Goal: Transaction & Acquisition: Purchase product/service

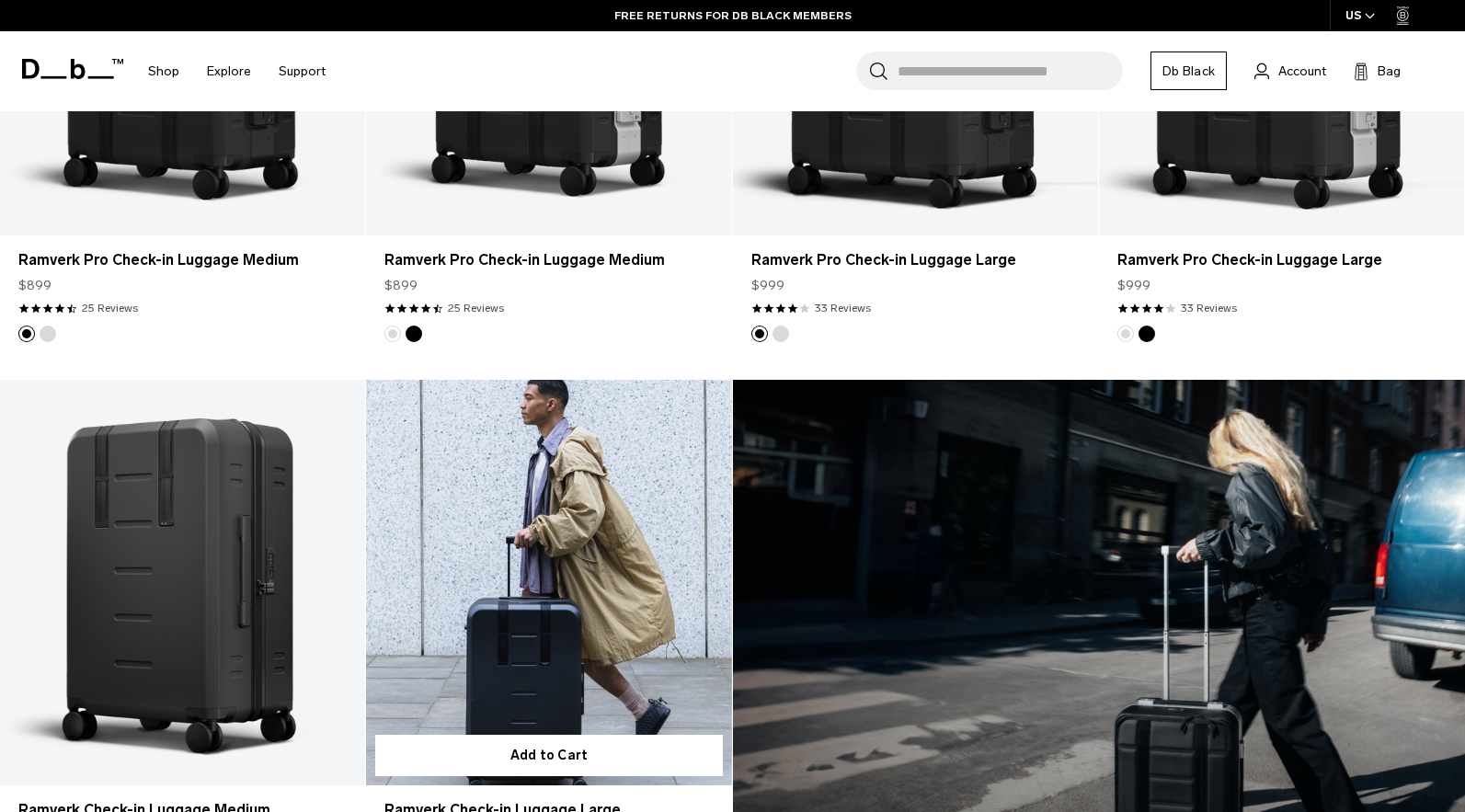
scroll to position [917, 0]
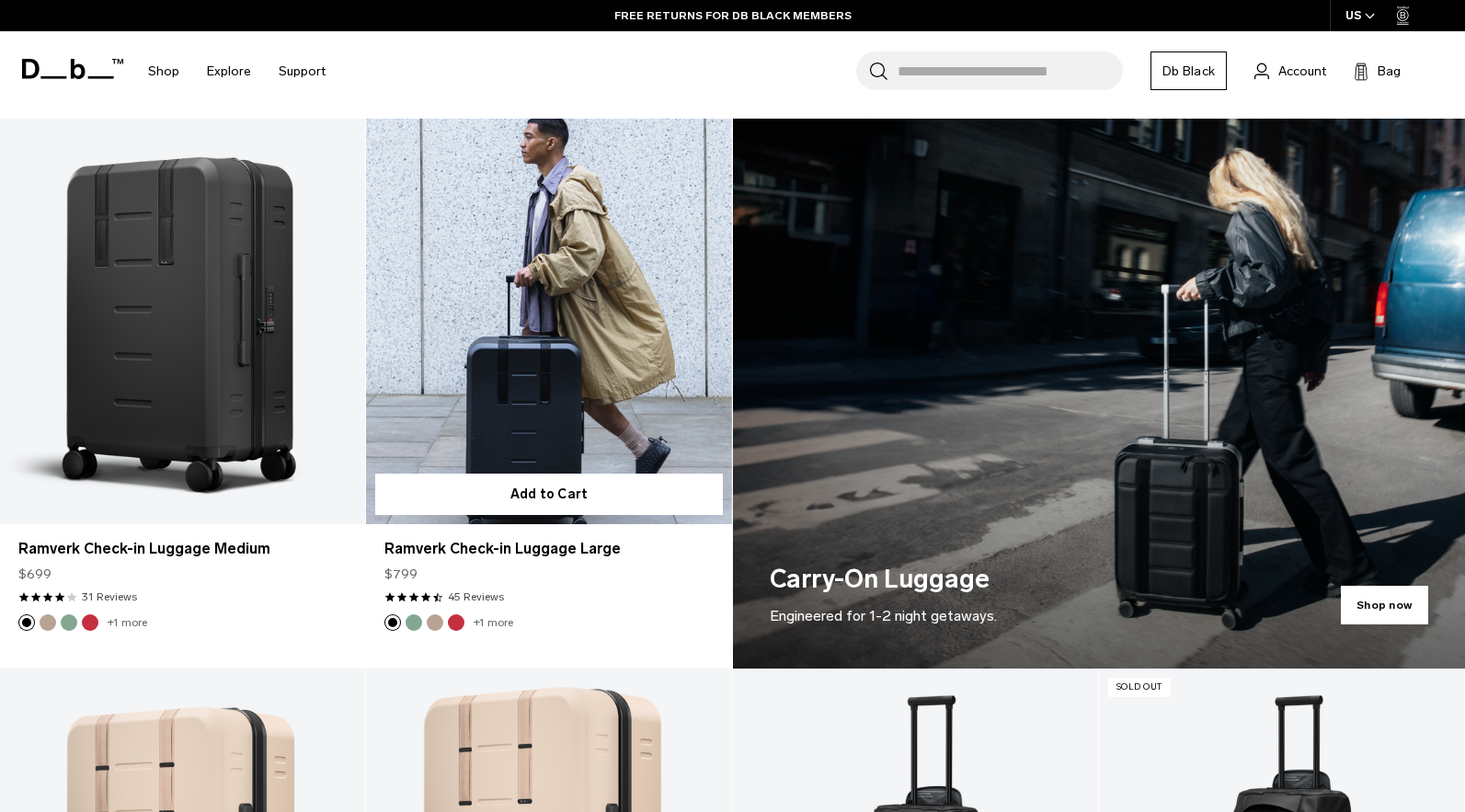
click at [587, 312] on link "Ramverk Check-in Luggage Large" at bounding box center [548, 322] width 365 height 406
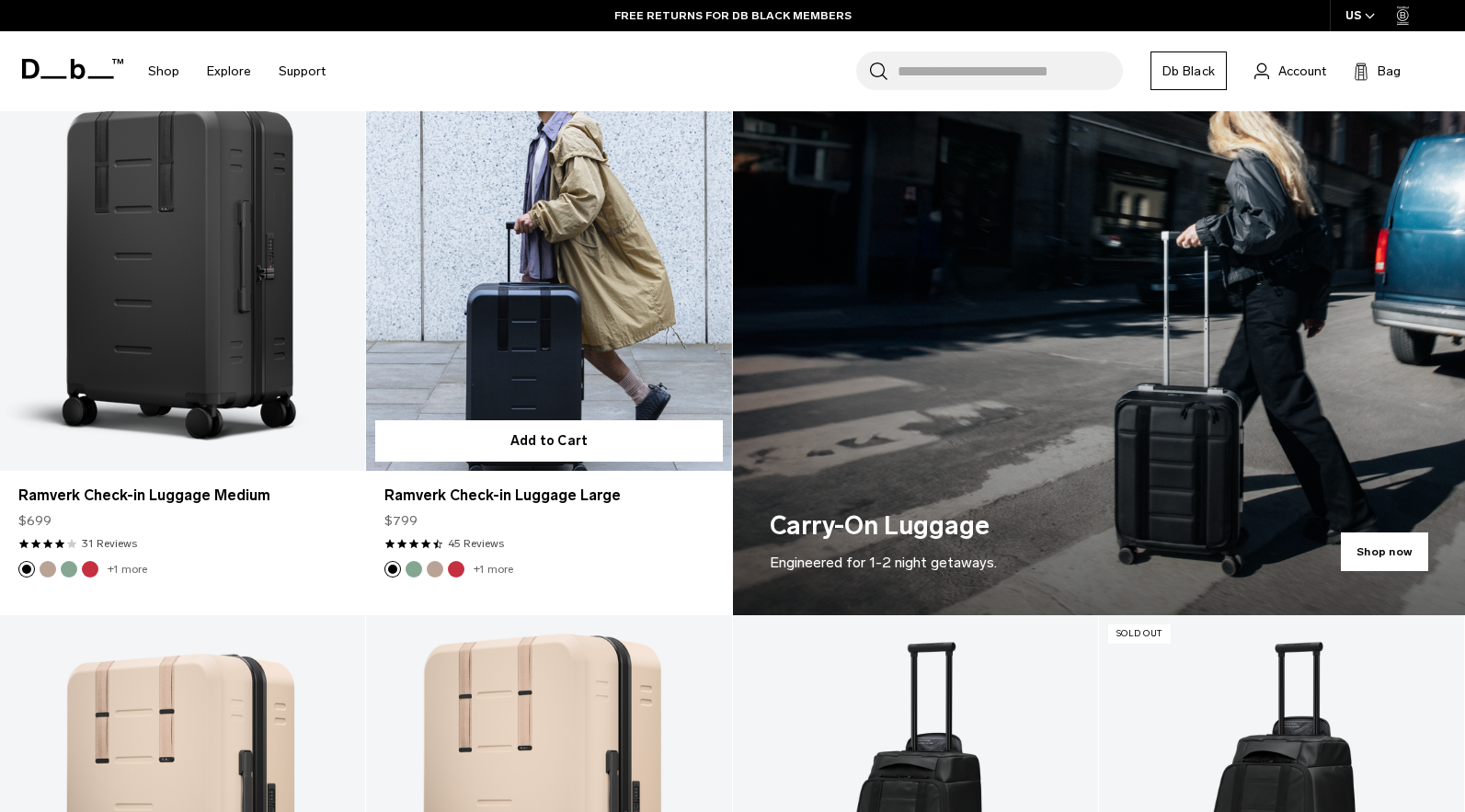
scroll to position [1222, 0]
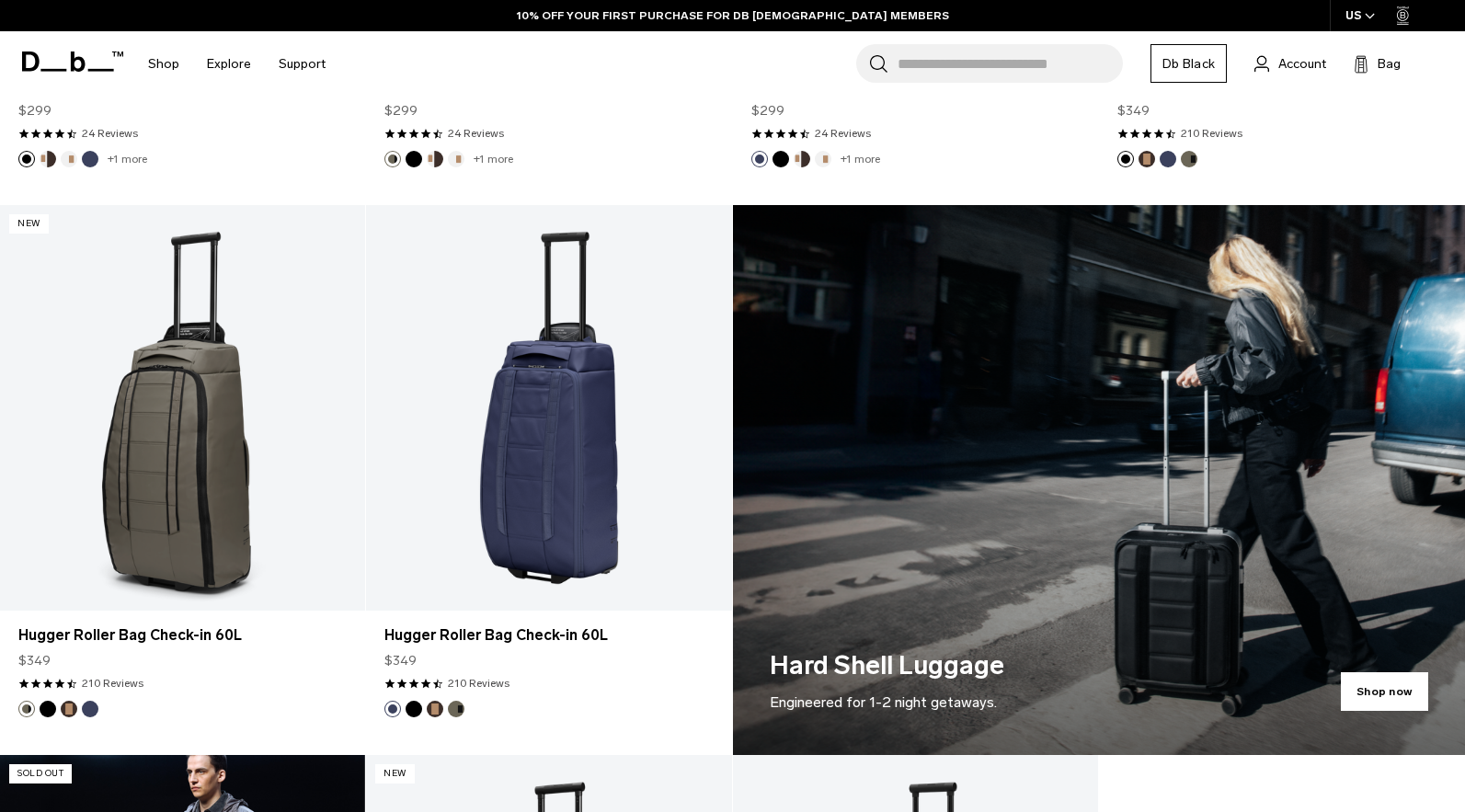
scroll to position [818, 0]
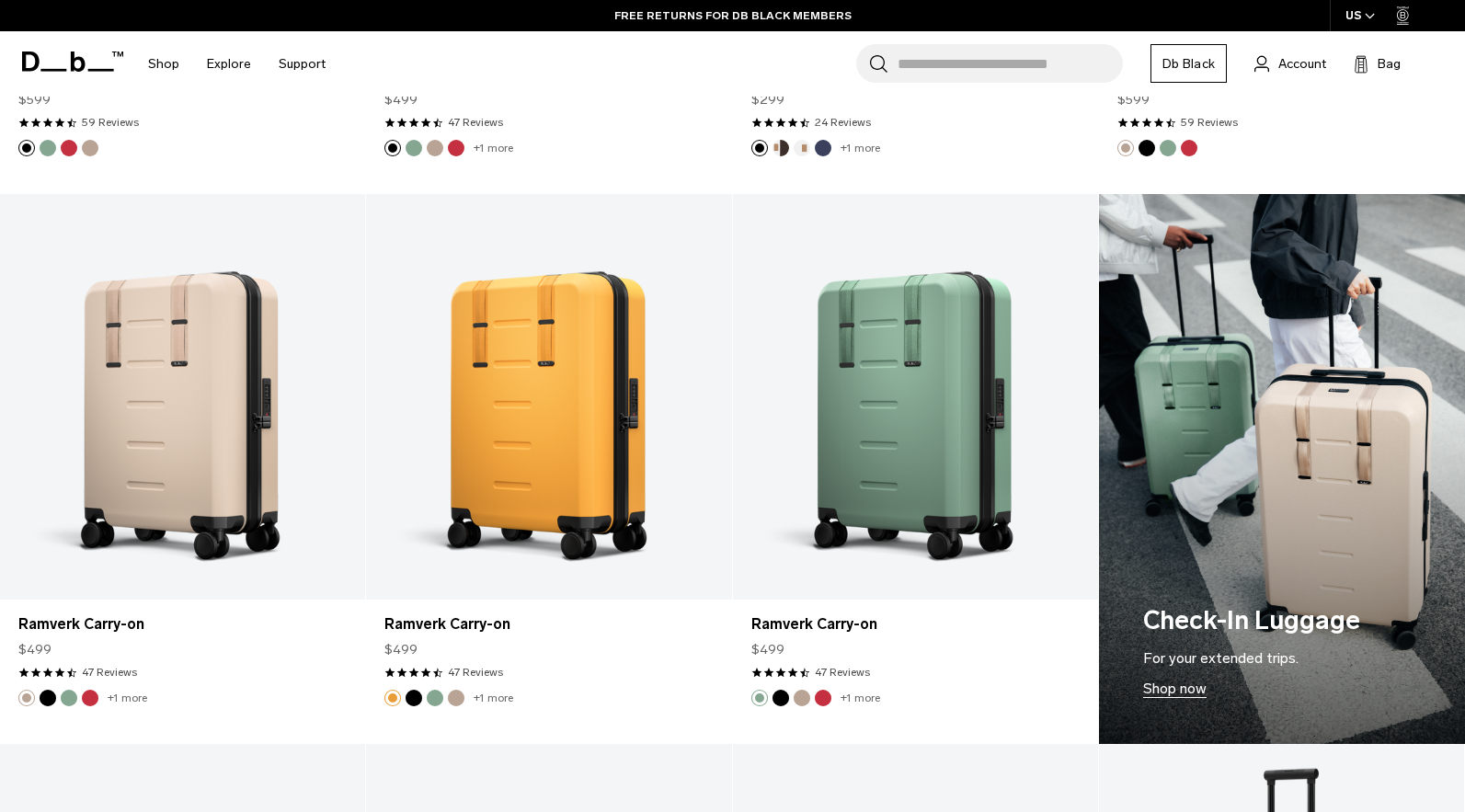
scroll to position [1372, 0]
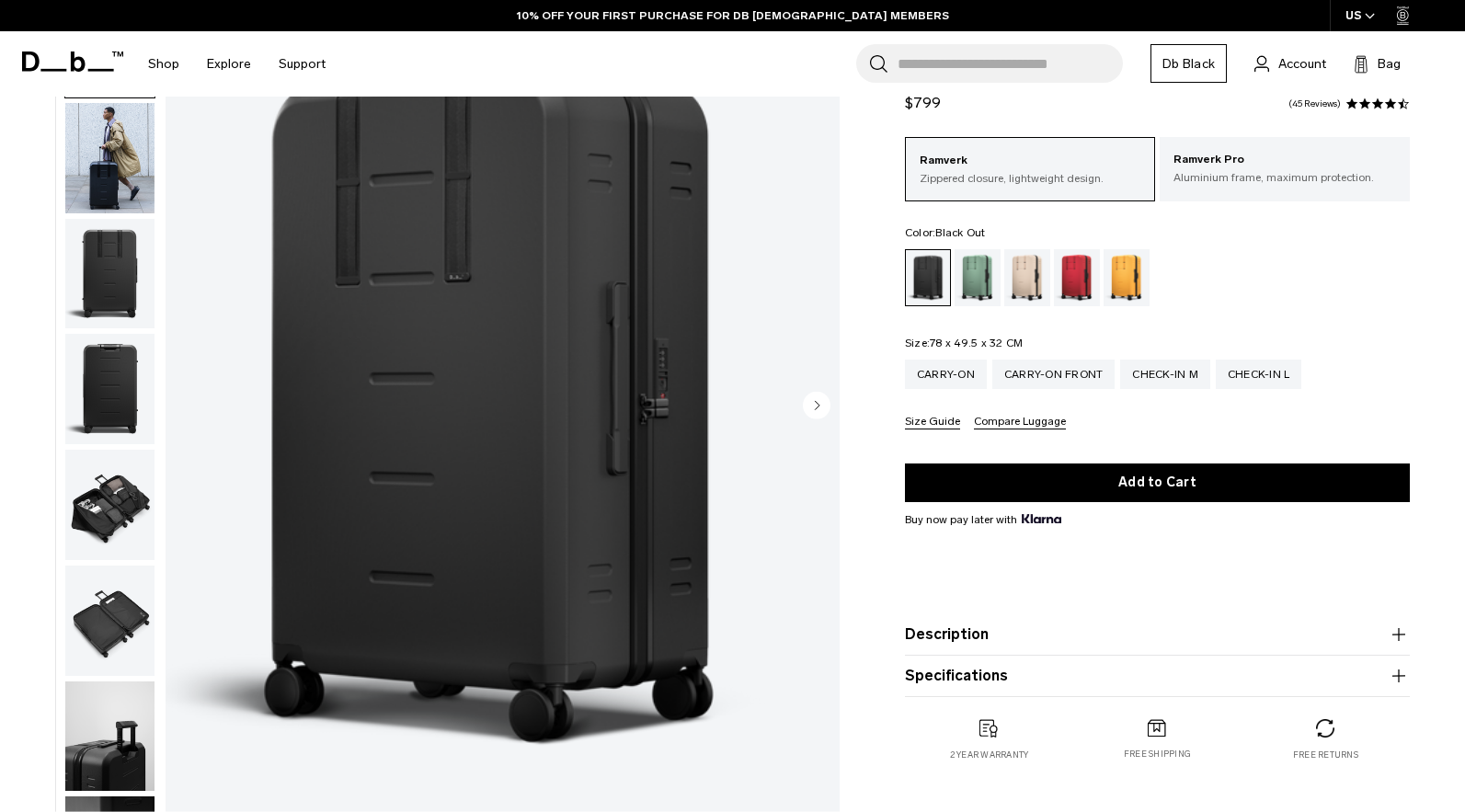
click at [125, 492] on img "button" at bounding box center [109, 505] width 90 height 110
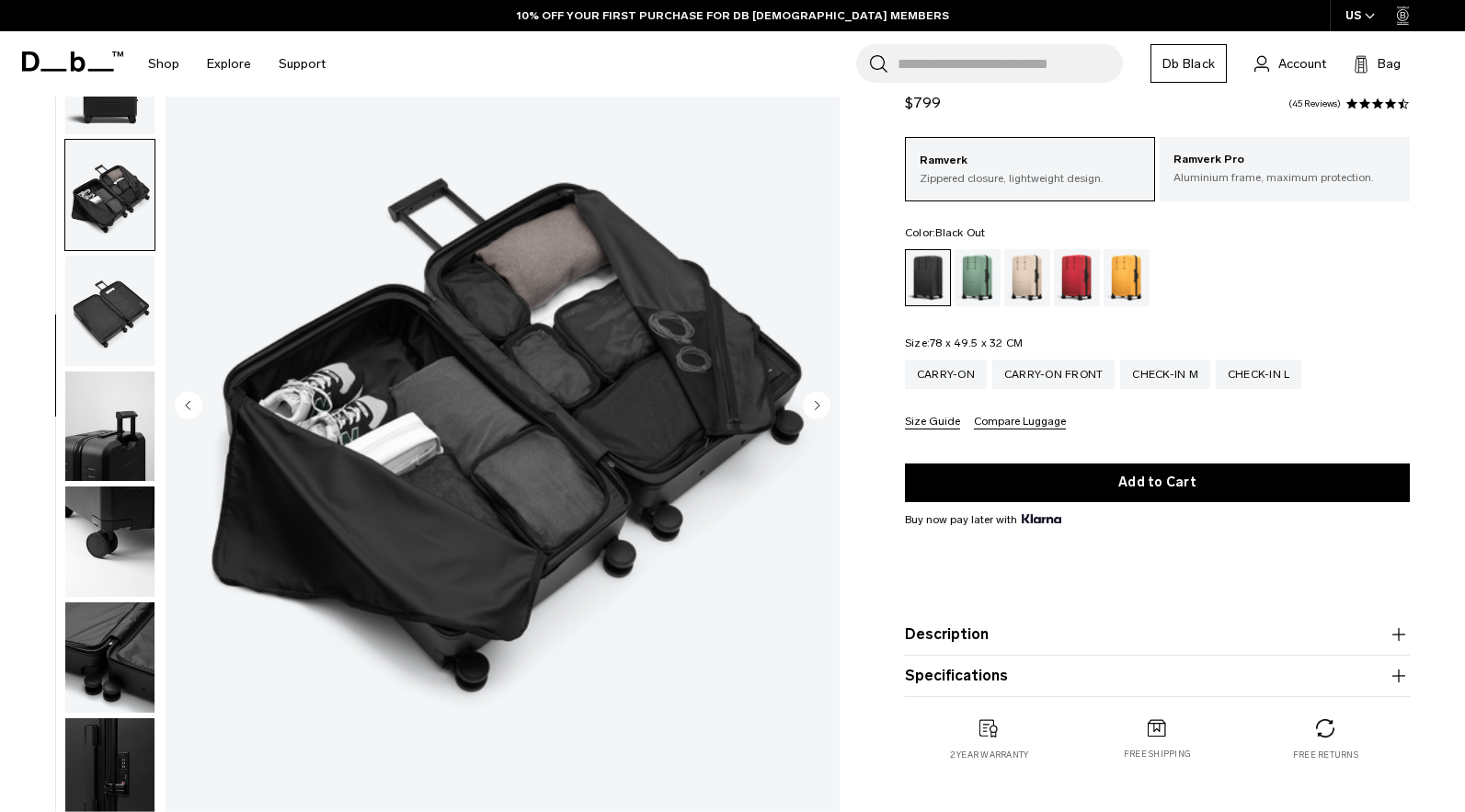
scroll to position [312, 0]
click at [121, 474] on img "button" at bounding box center [109, 424] width 90 height 110
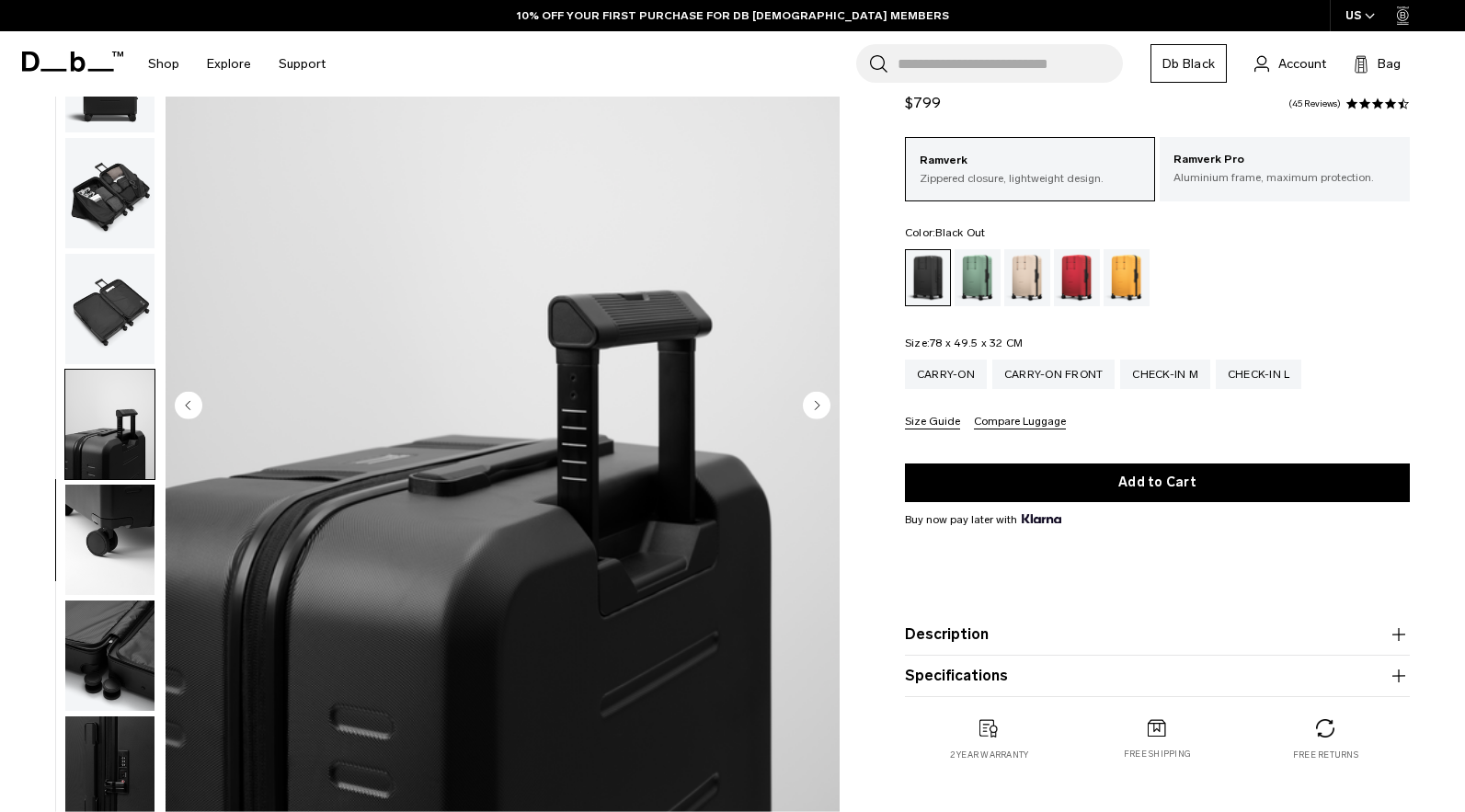
click at [122, 506] on img "button" at bounding box center [109, 539] width 90 height 110
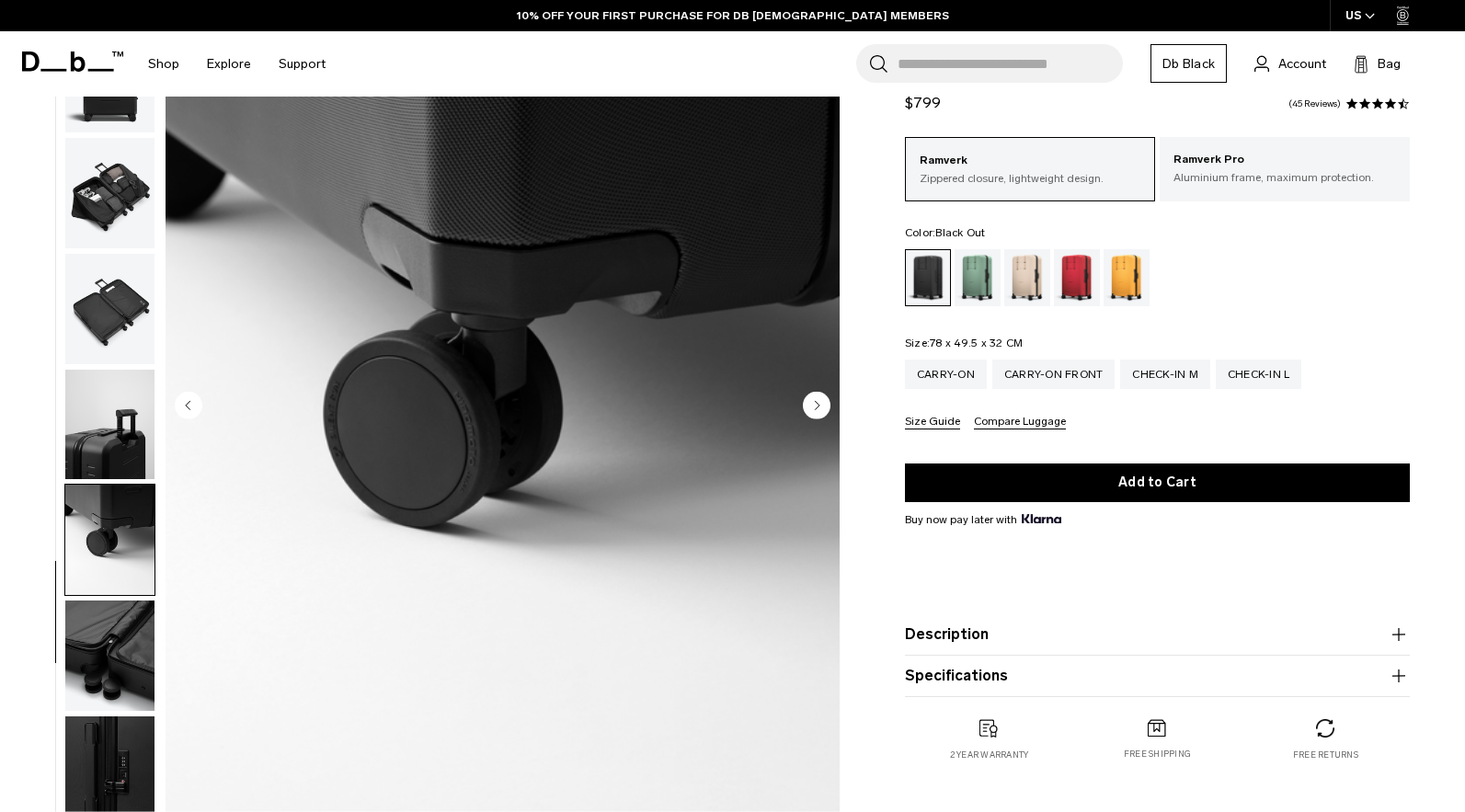
click at [97, 566] on img "button" at bounding box center [109, 539] width 90 height 110
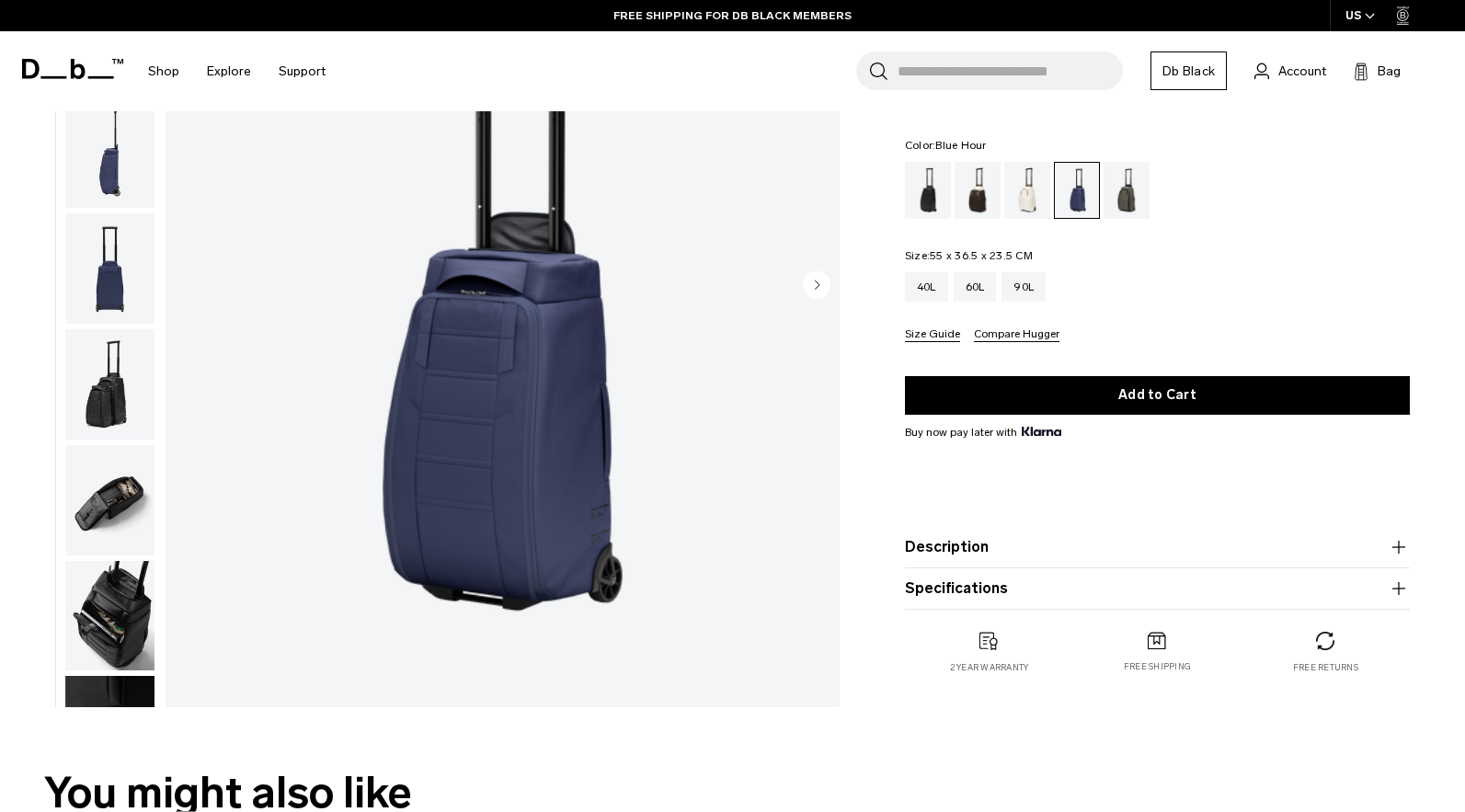
scroll to position [268, 0]
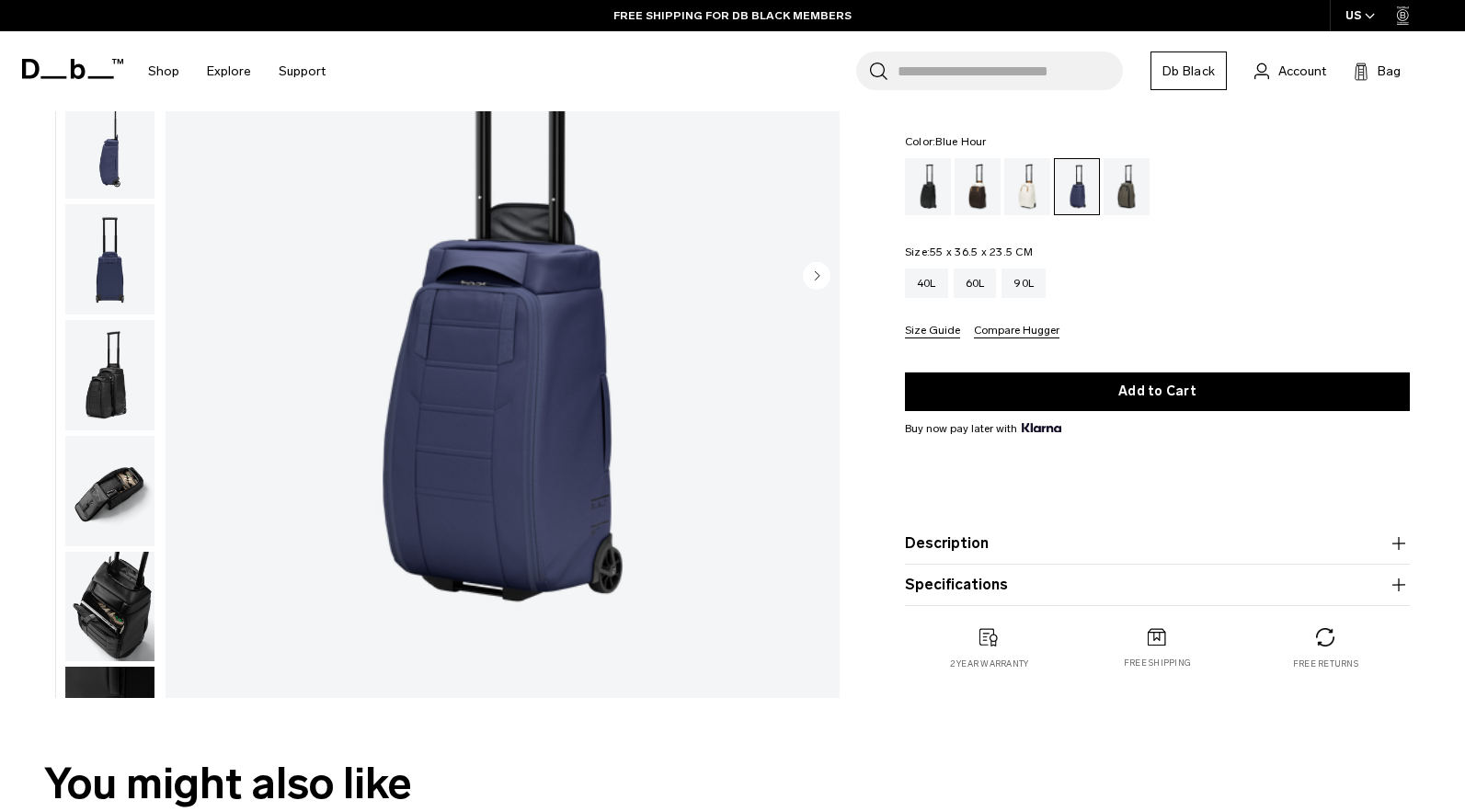
click at [111, 488] on img "button" at bounding box center [109, 490] width 90 height 110
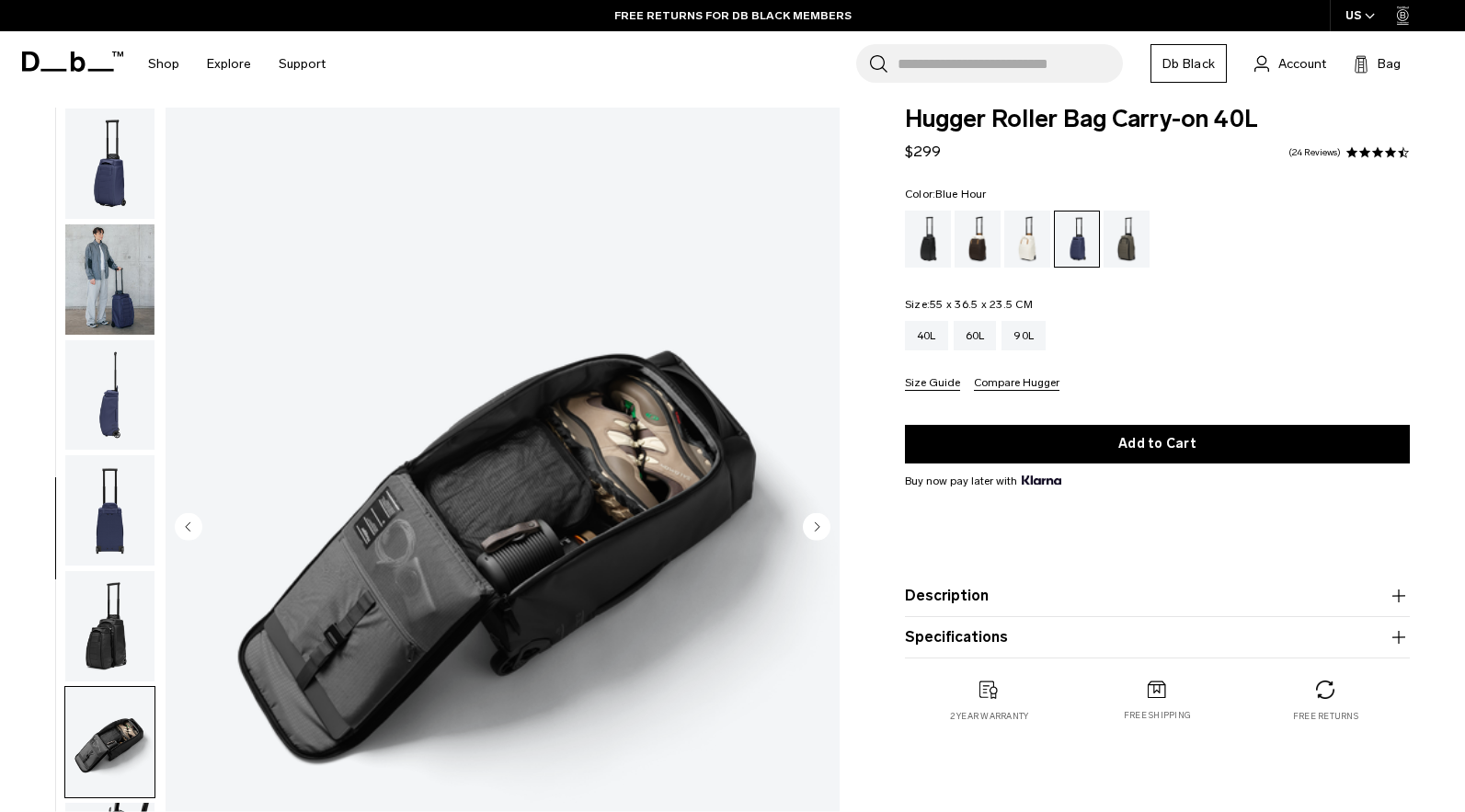
scroll to position [0, 0]
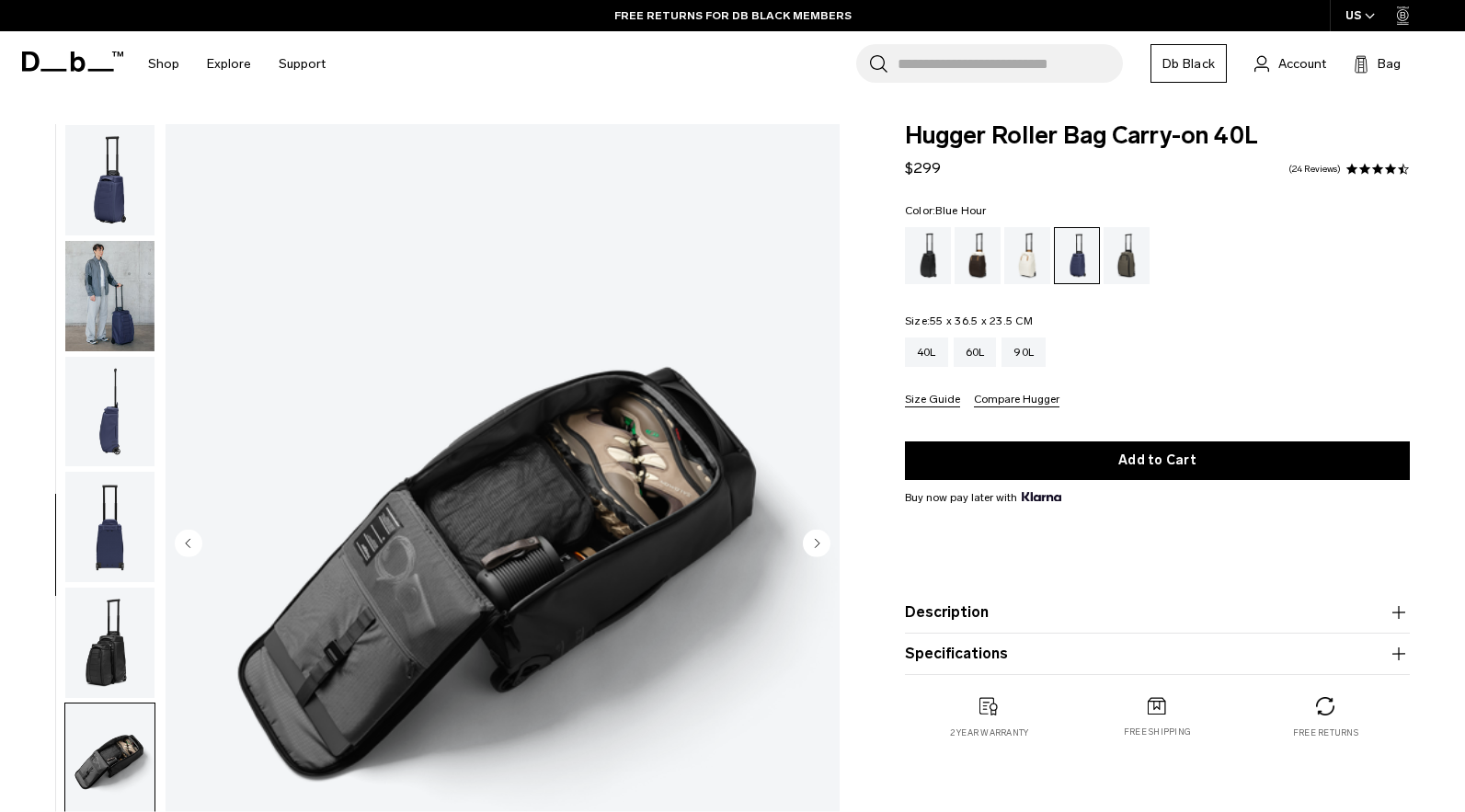
click at [116, 427] on img "button" at bounding box center [109, 411] width 90 height 110
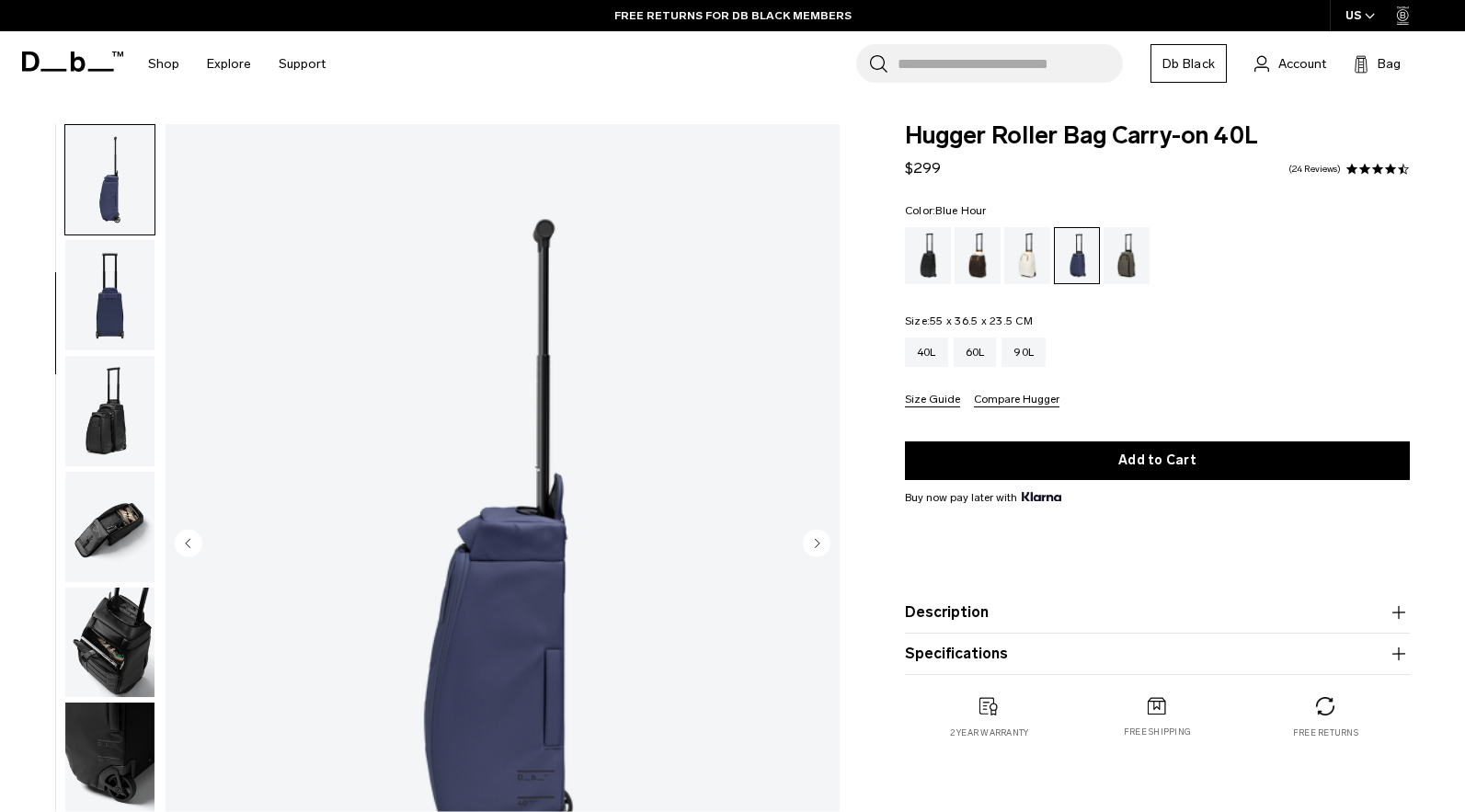
click at [107, 471] on button "button" at bounding box center [109, 526] width 92 height 112
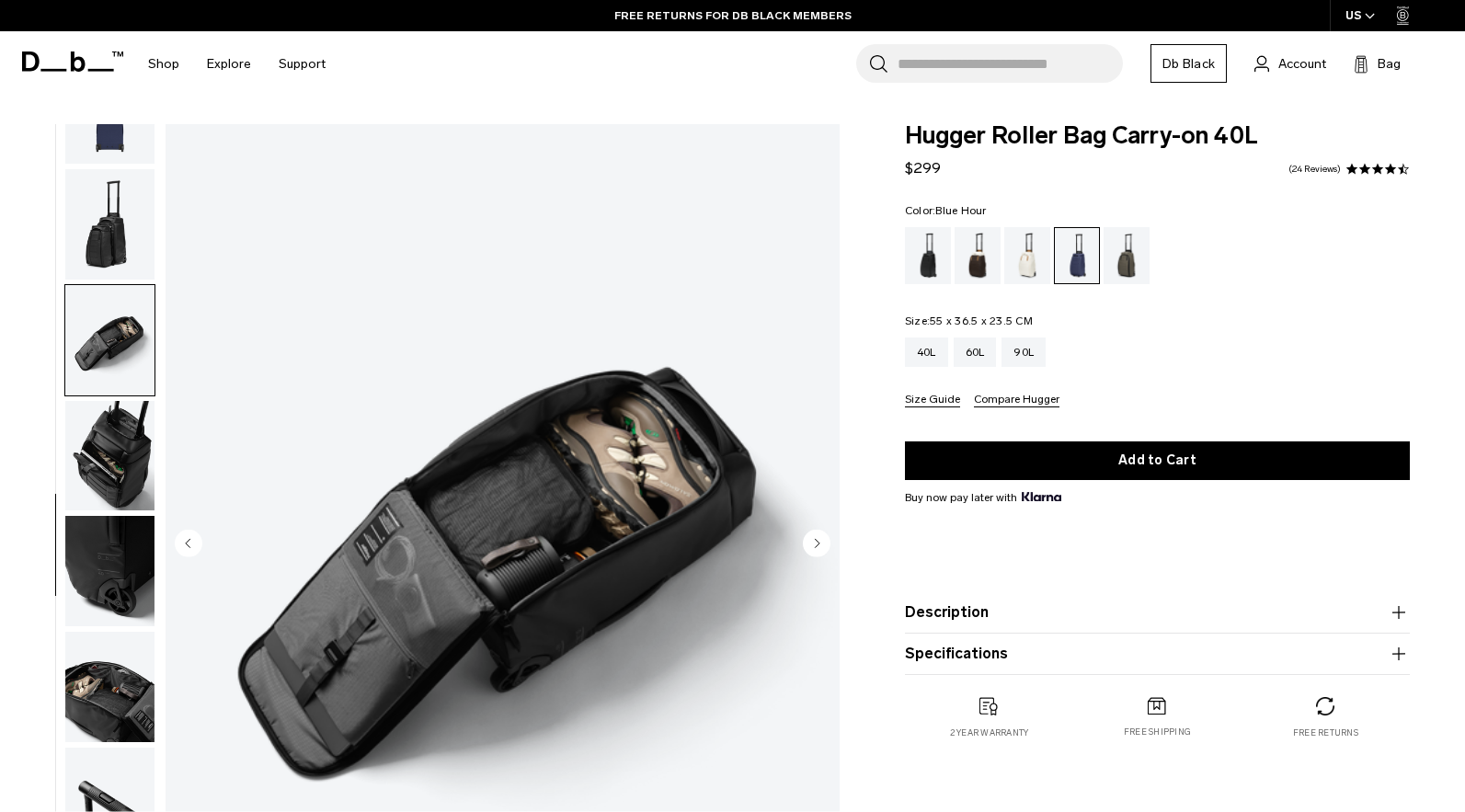
scroll to position [426, 0]
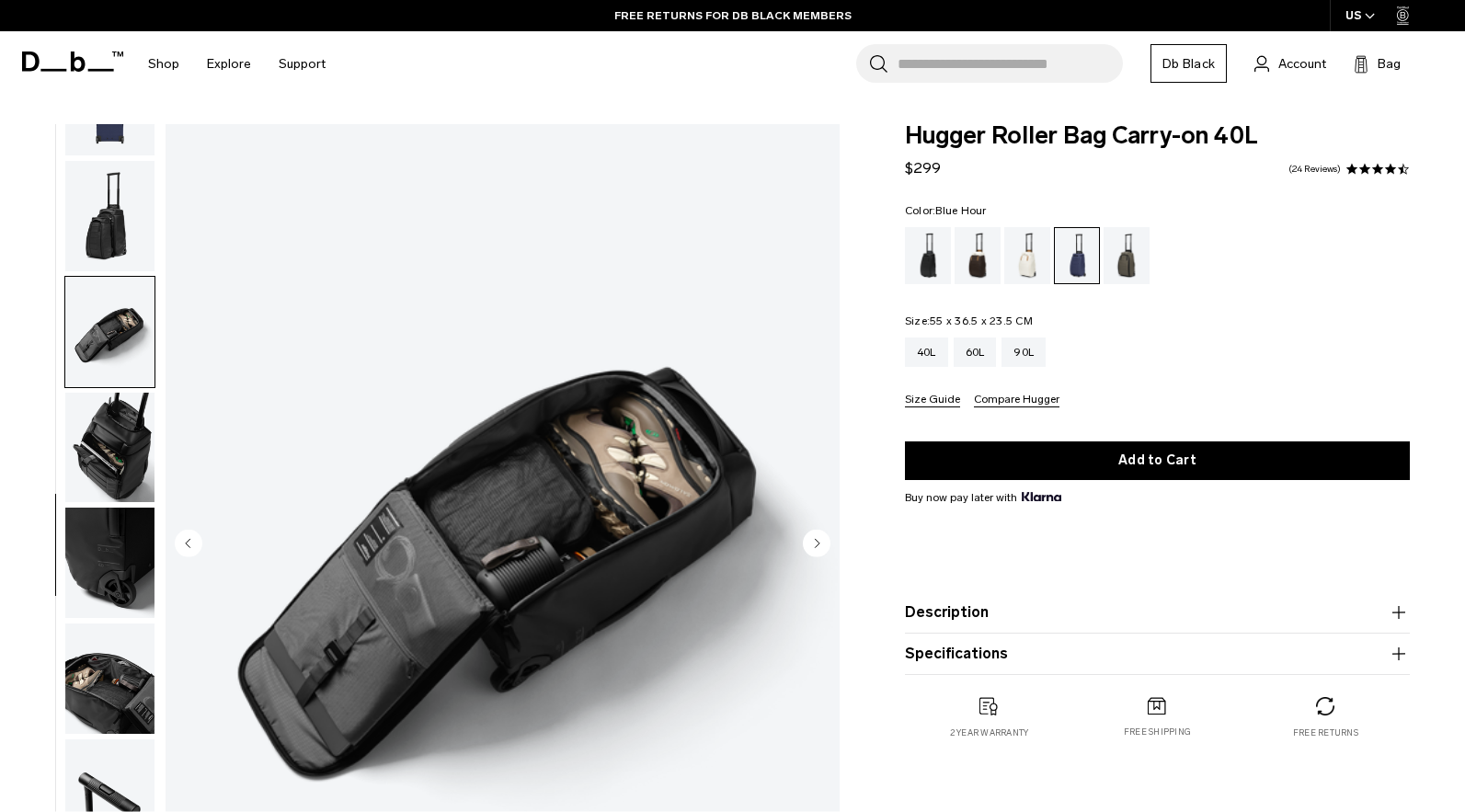
click at [106, 526] on img "button" at bounding box center [109, 562] width 90 height 110
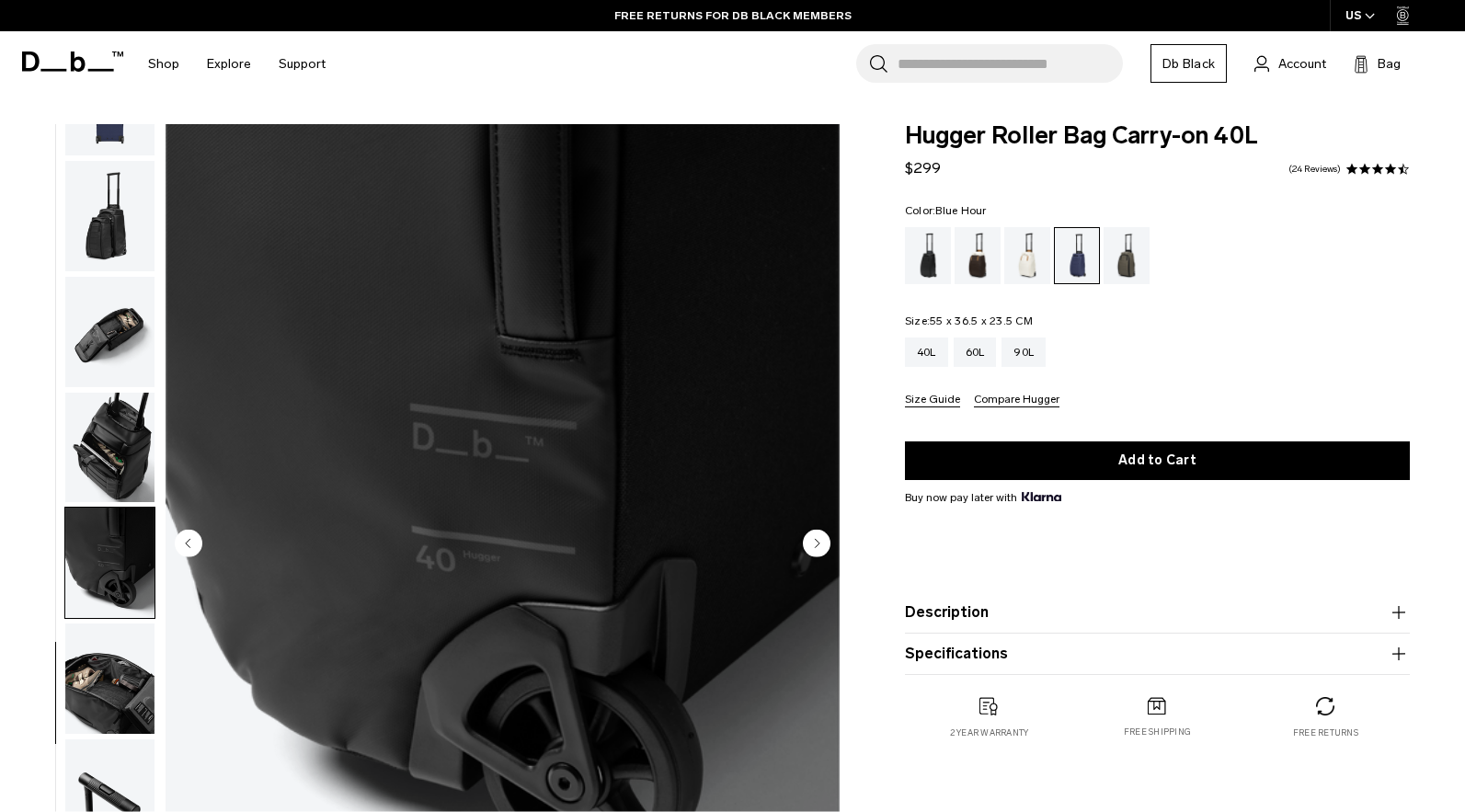
click at [96, 600] on img "button" at bounding box center [109, 562] width 90 height 110
click at [70, 203] on img "button" at bounding box center [109, 216] width 90 height 110
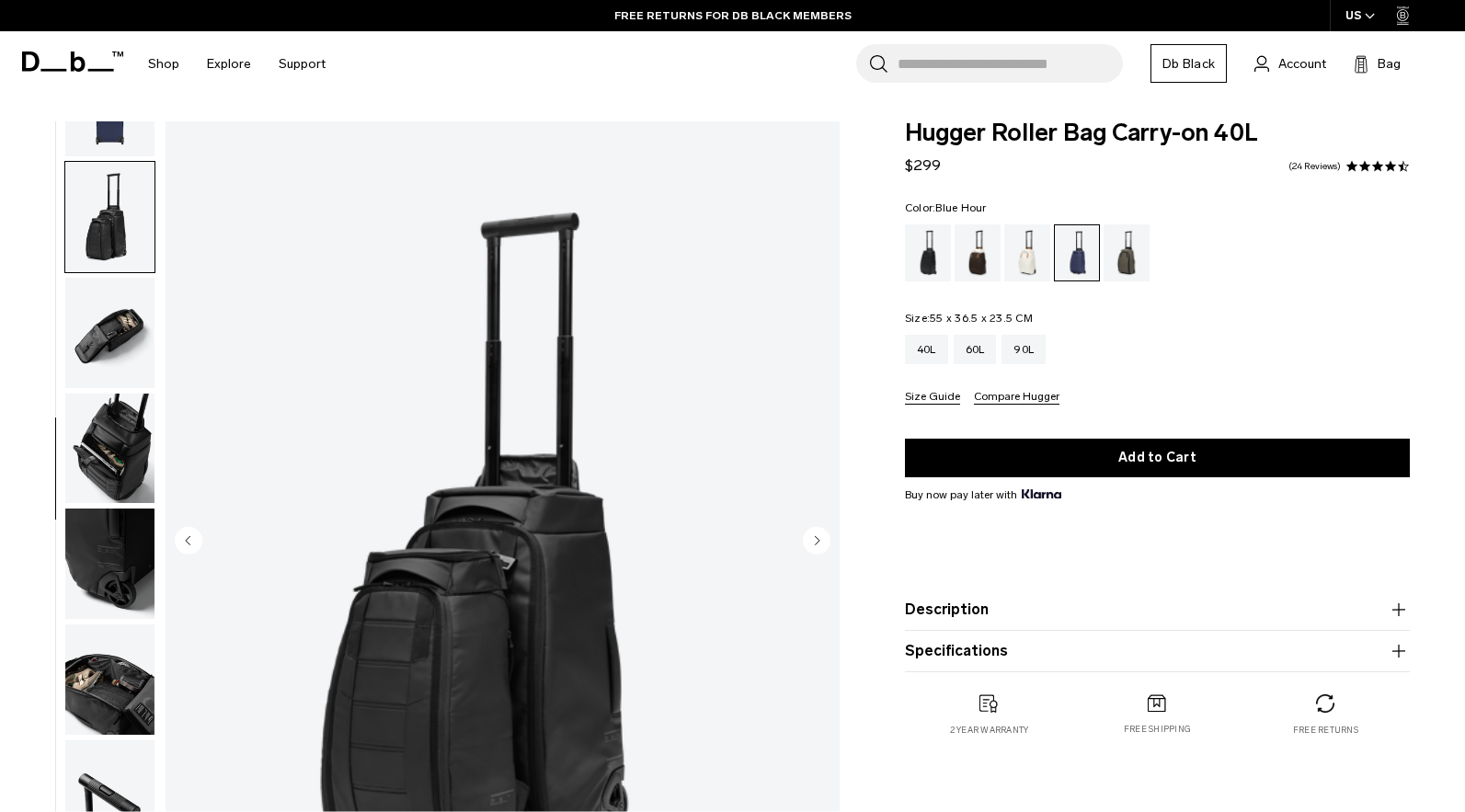
scroll to position [0, 0]
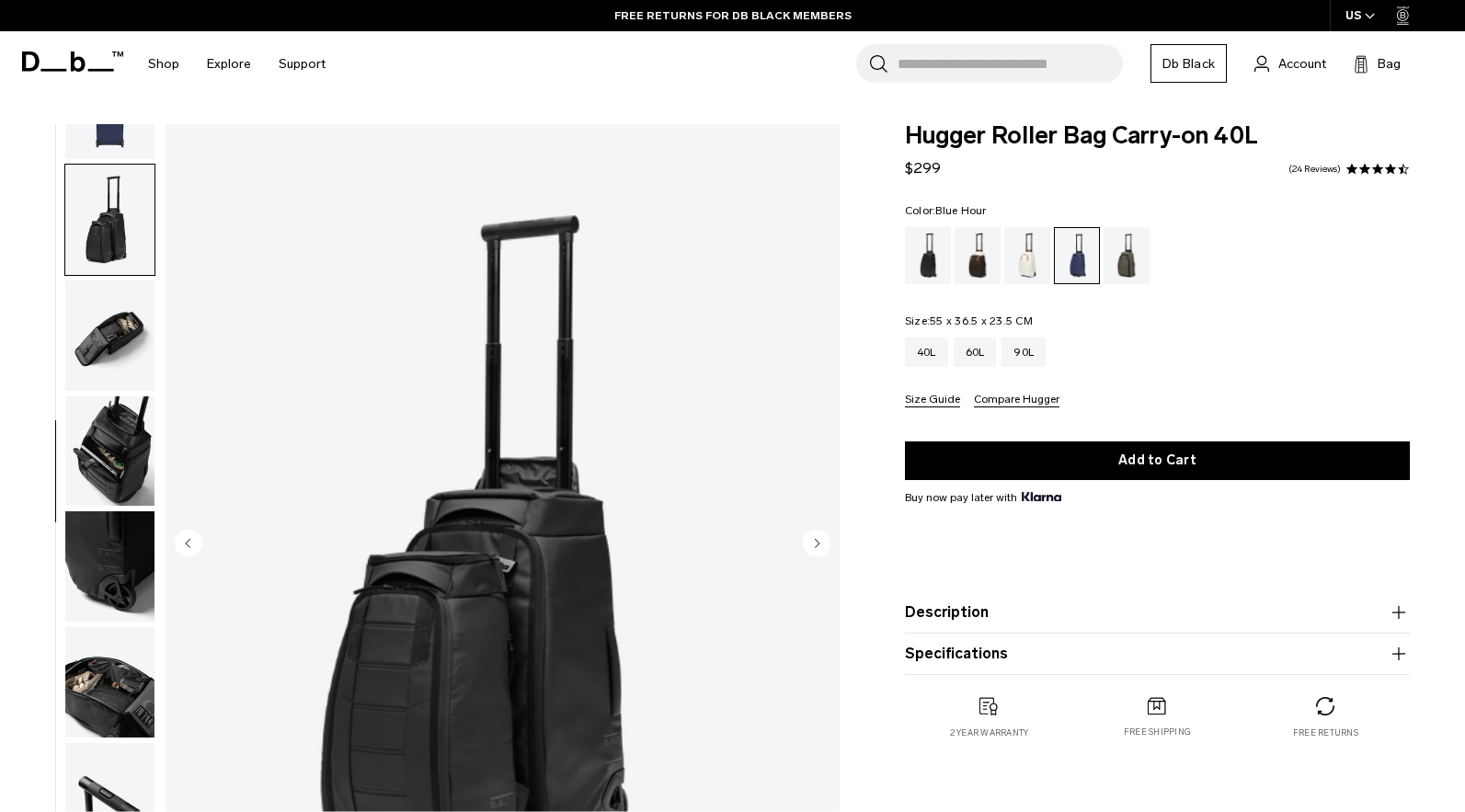
click at [133, 162] on ul at bounding box center [109, 545] width 92 height 841
click at [129, 143] on img "button" at bounding box center [109, 104] width 90 height 110
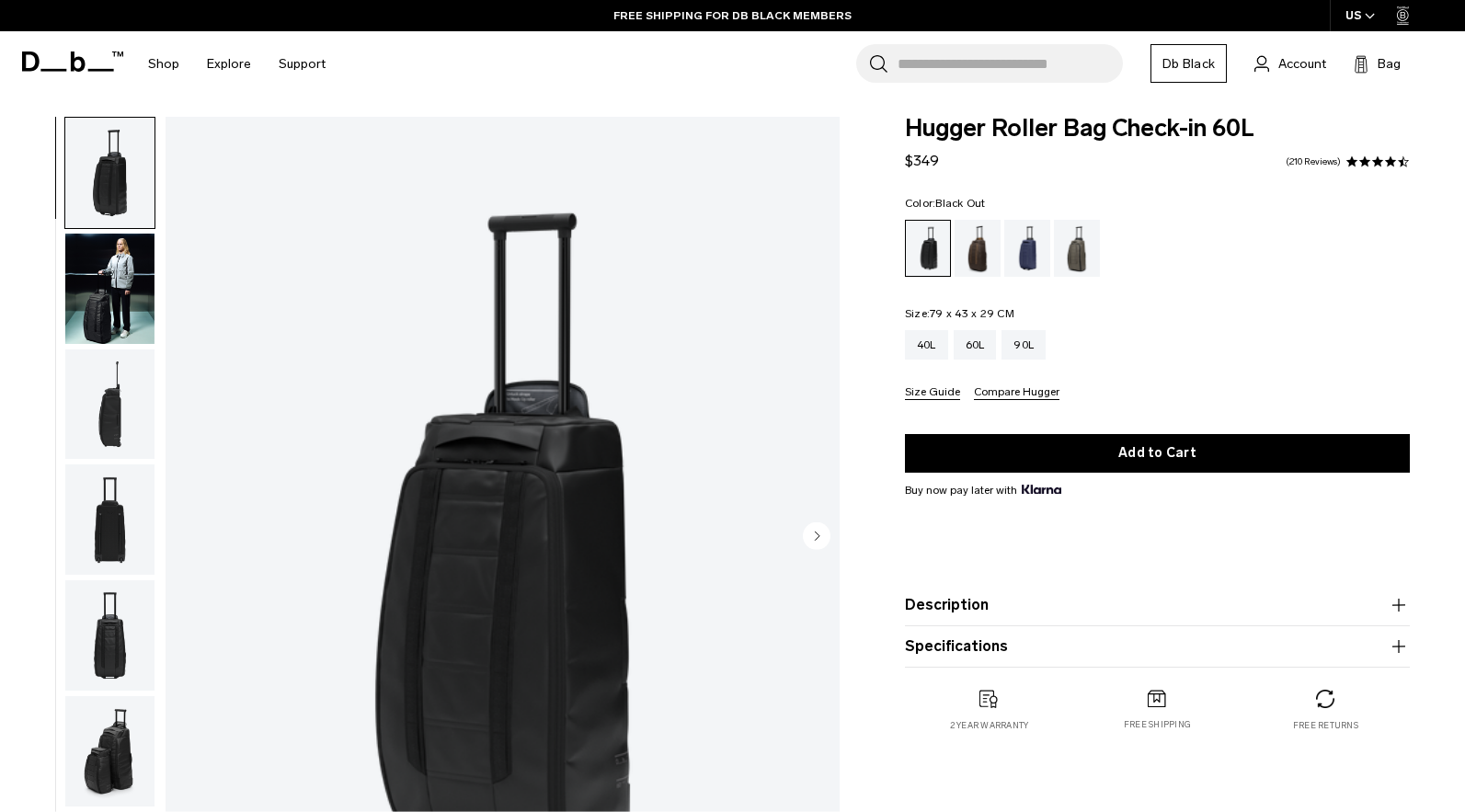
scroll to position [125, 0]
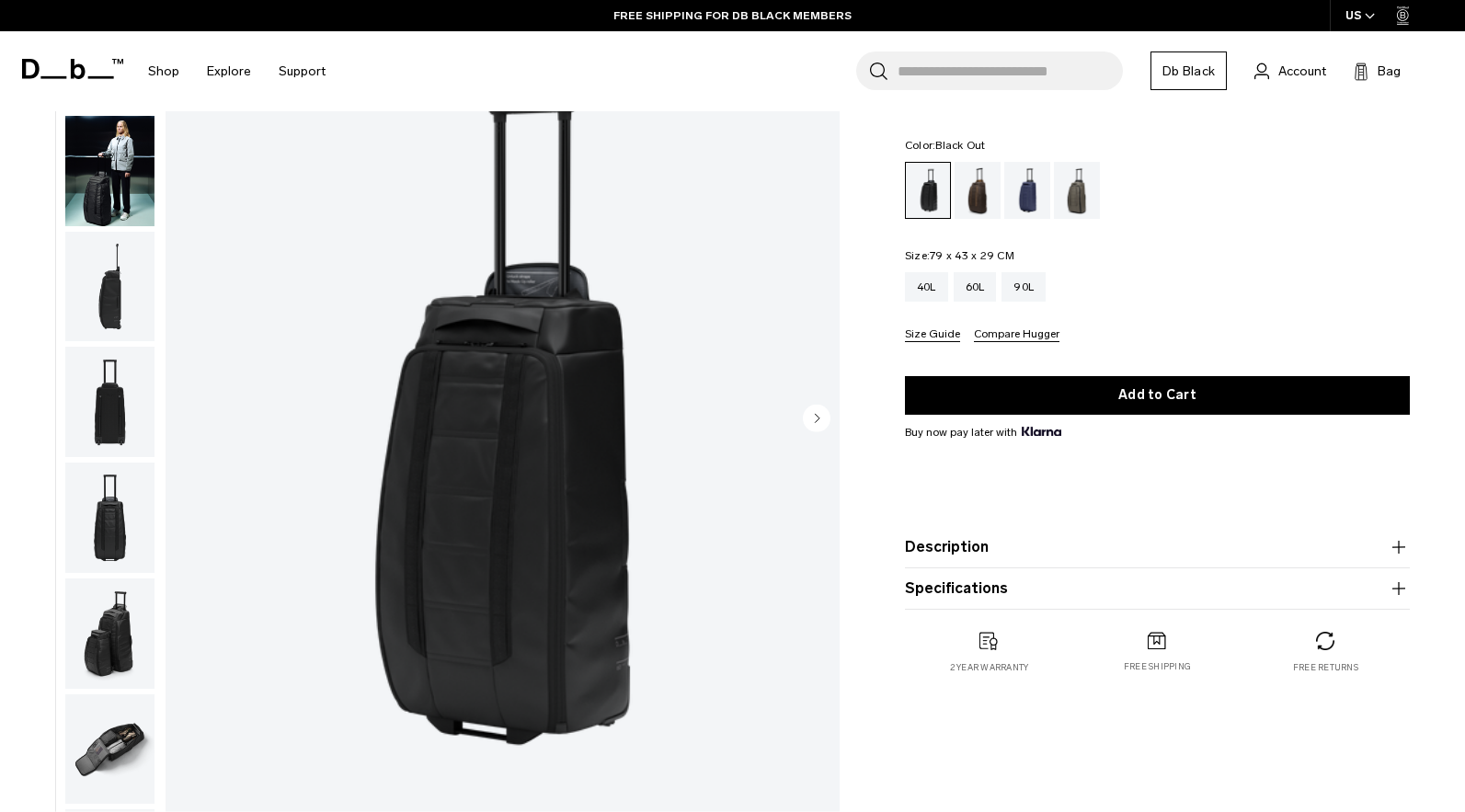
click at [119, 715] on img "button" at bounding box center [109, 749] width 90 height 110
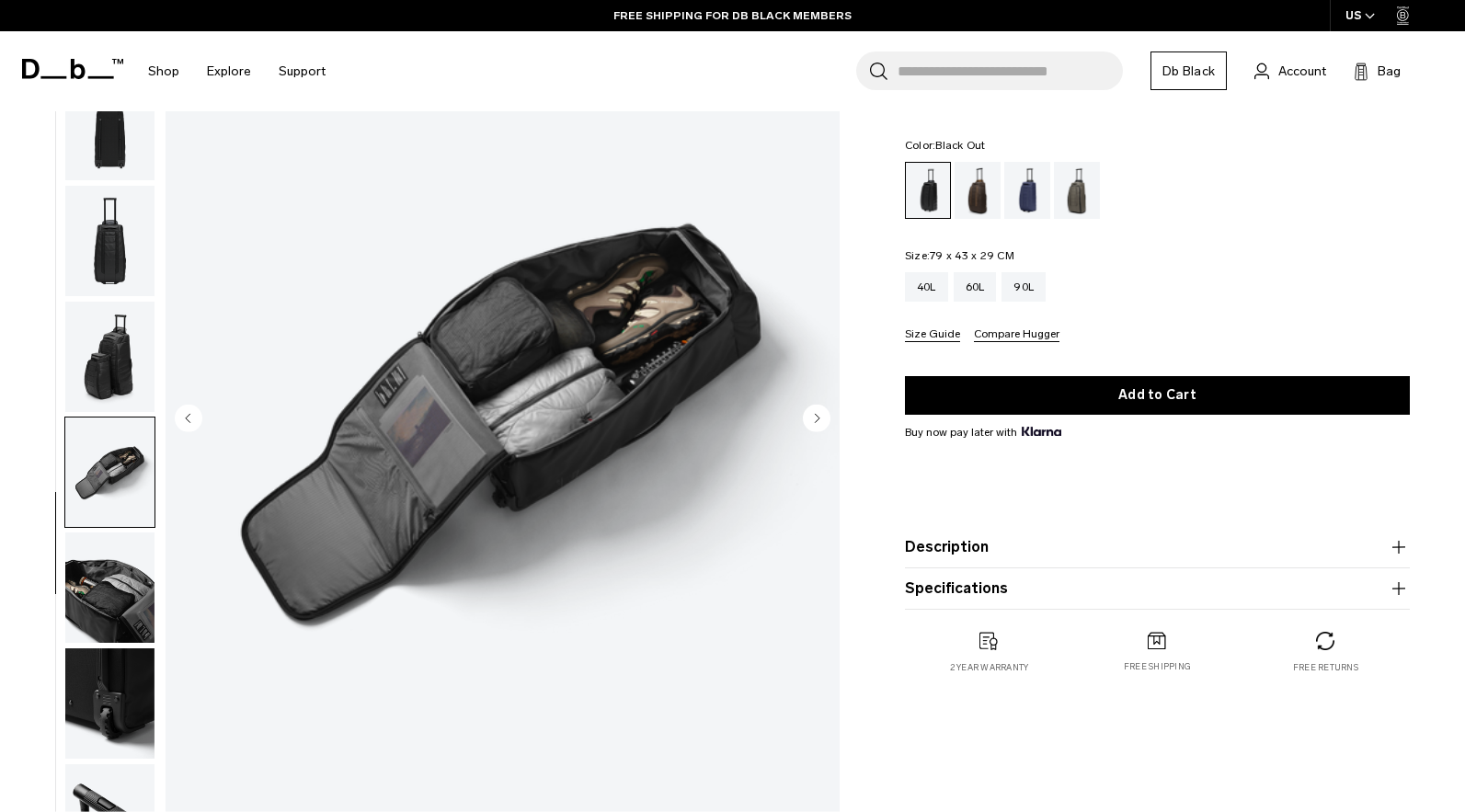
scroll to position [312, 0]
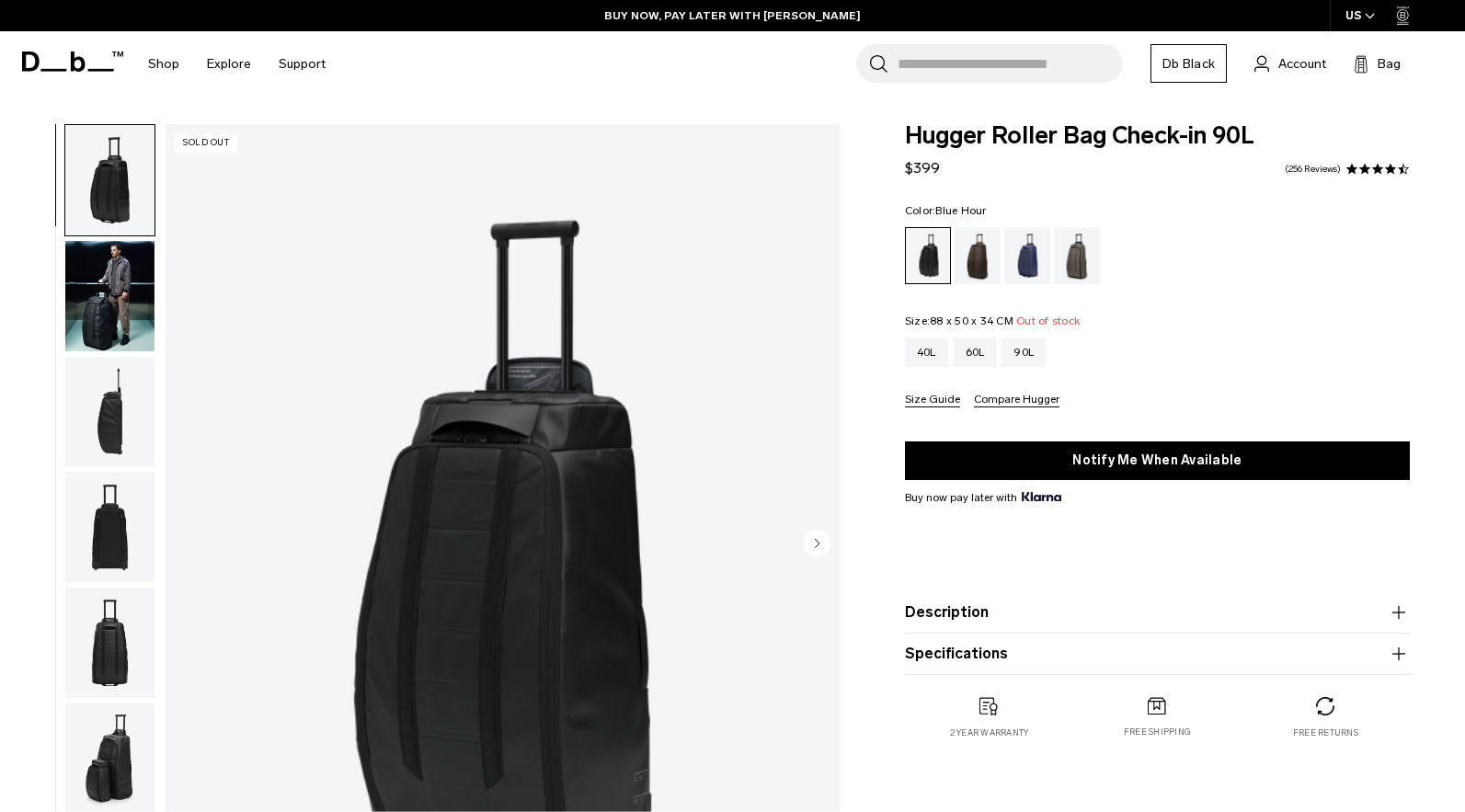
click at [1044, 273] on div "Blue Hour" at bounding box center [1028, 256] width 47 height 57
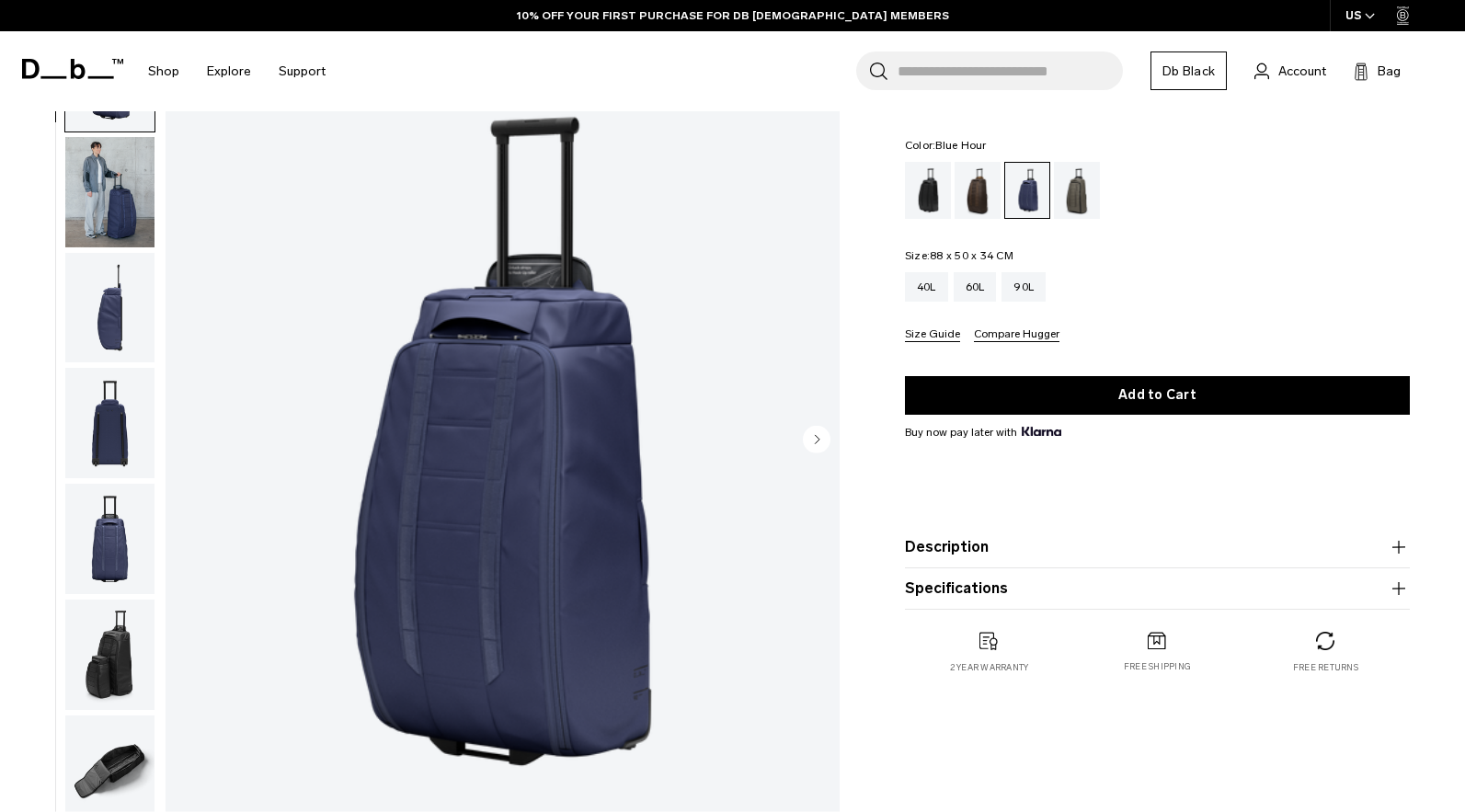
scroll to position [103, 0]
click at [111, 308] on img "button" at bounding box center [109, 308] width 90 height 110
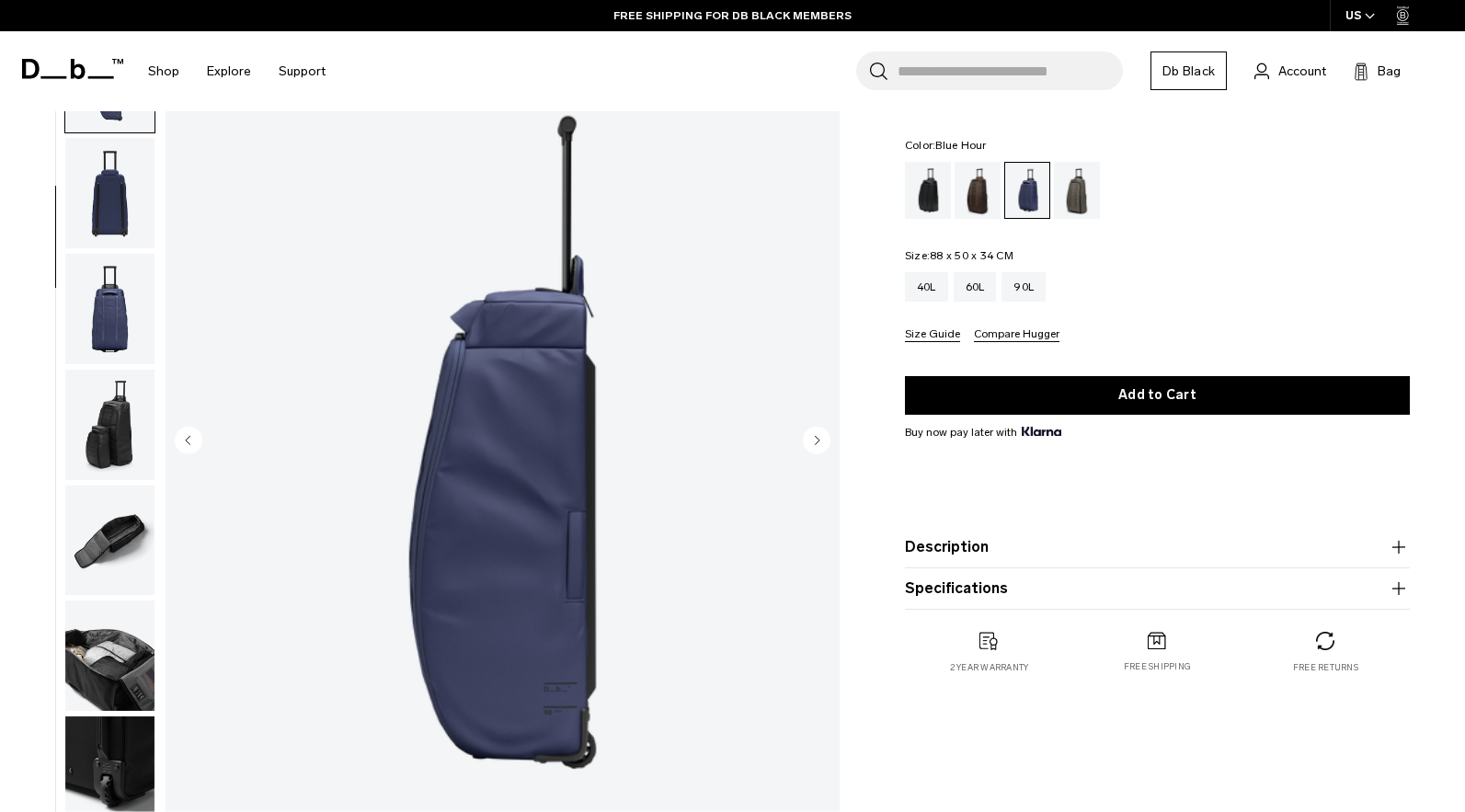
scroll to position [232, 0]
click at [127, 336] on img "button" at bounding box center [109, 307] width 90 height 110
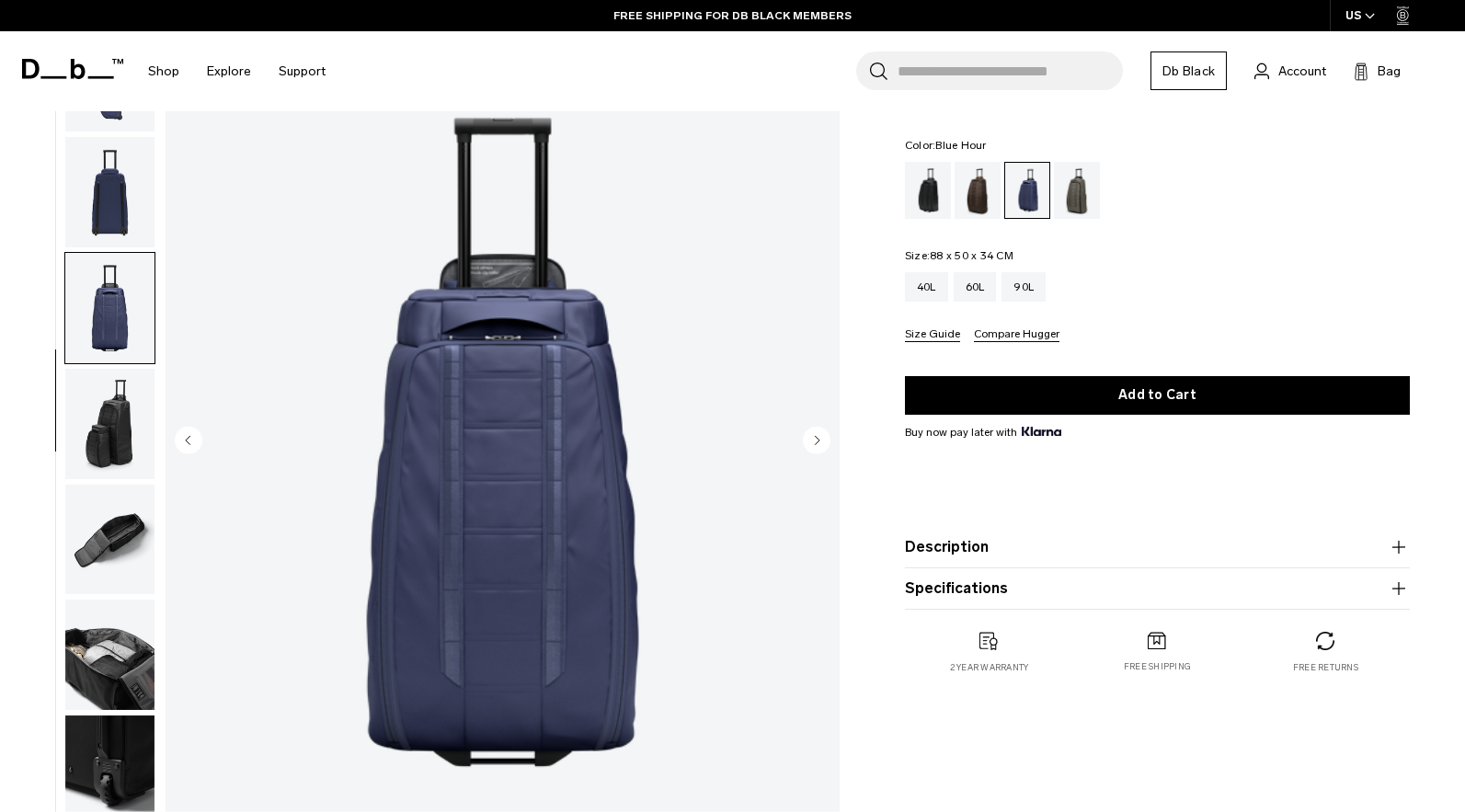
scroll to position [312, 0]
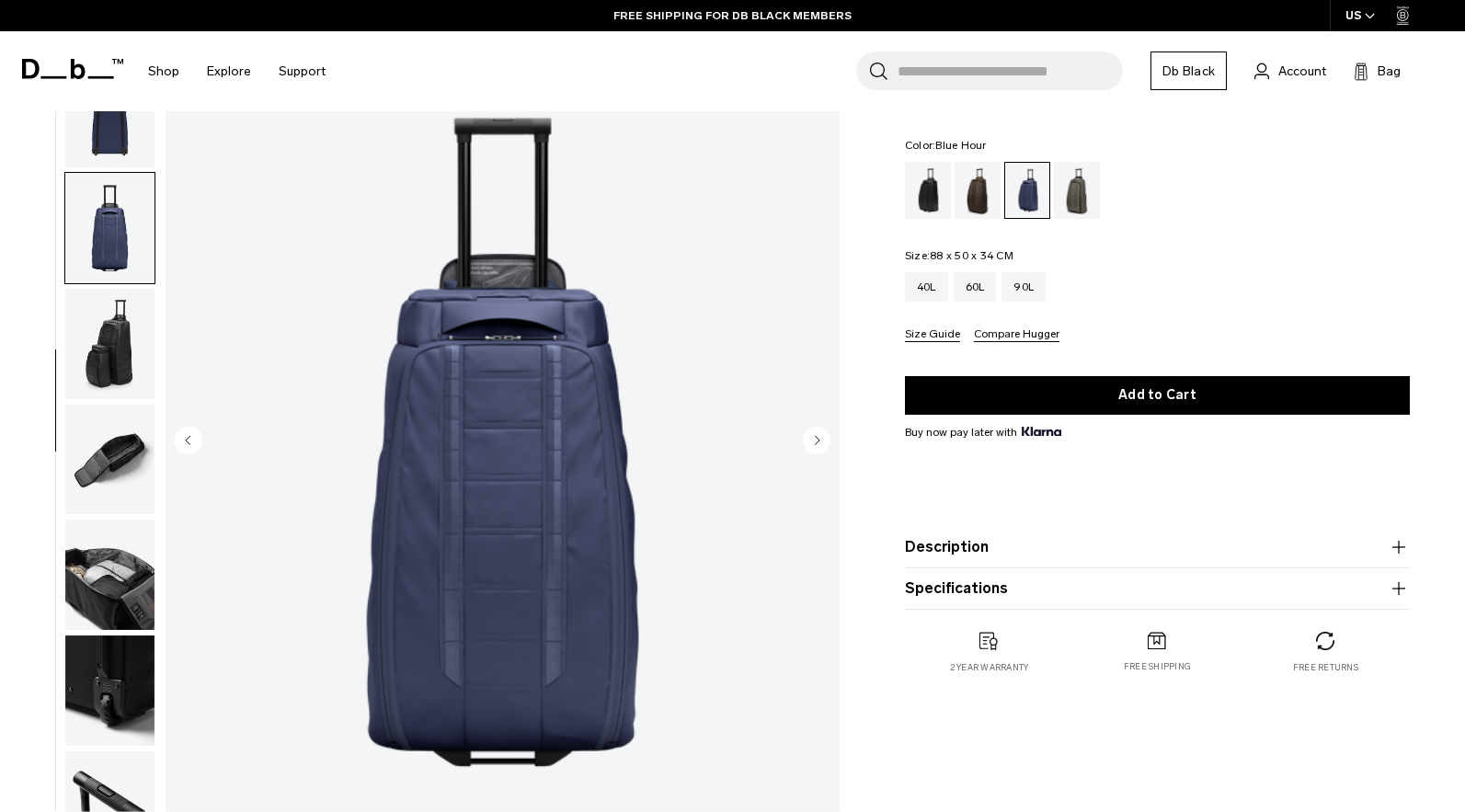
click at [127, 336] on img "button" at bounding box center [109, 343] width 90 height 110
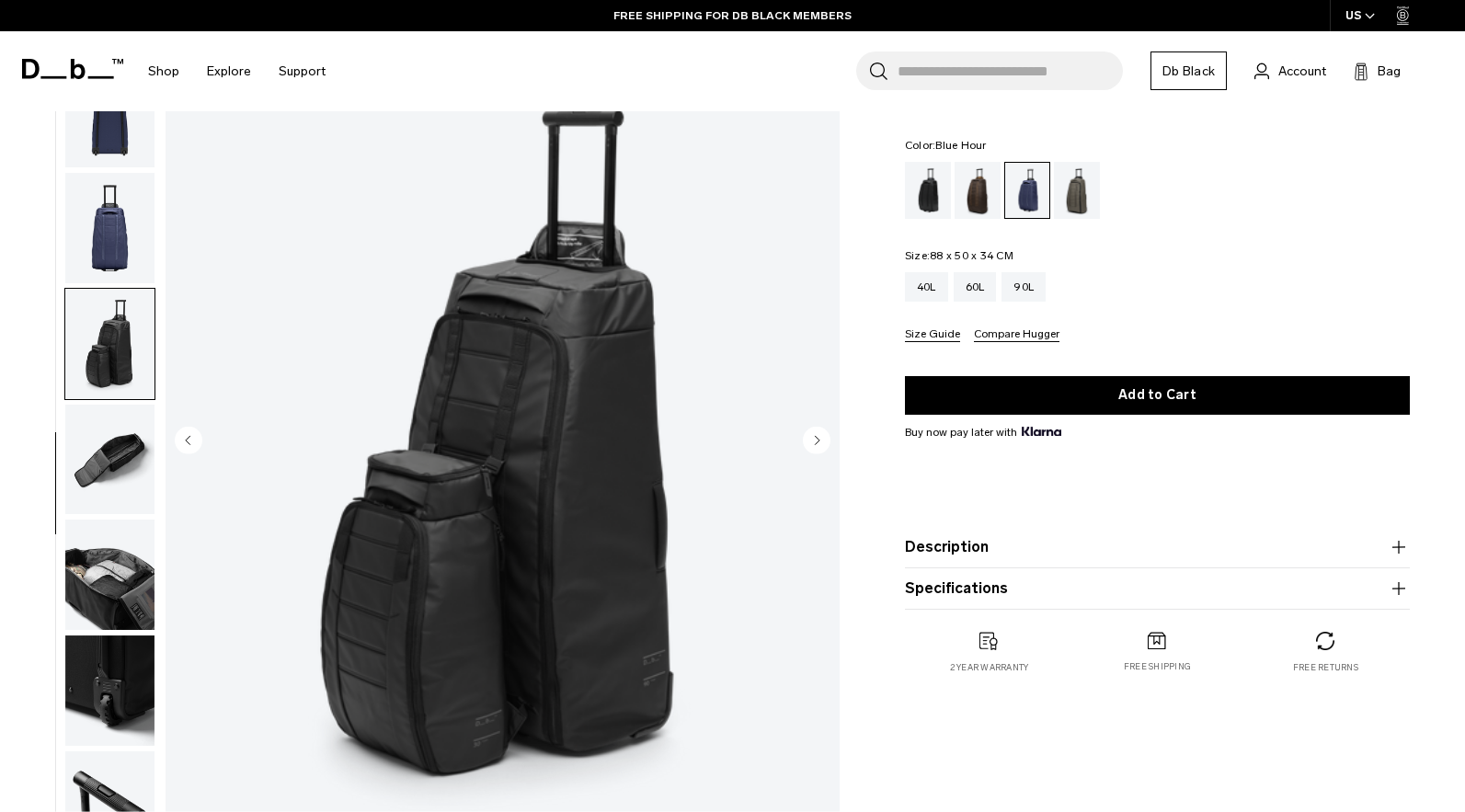
click at [108, 452] on img "button" at bounding box center [109, 459] width 90 height 110
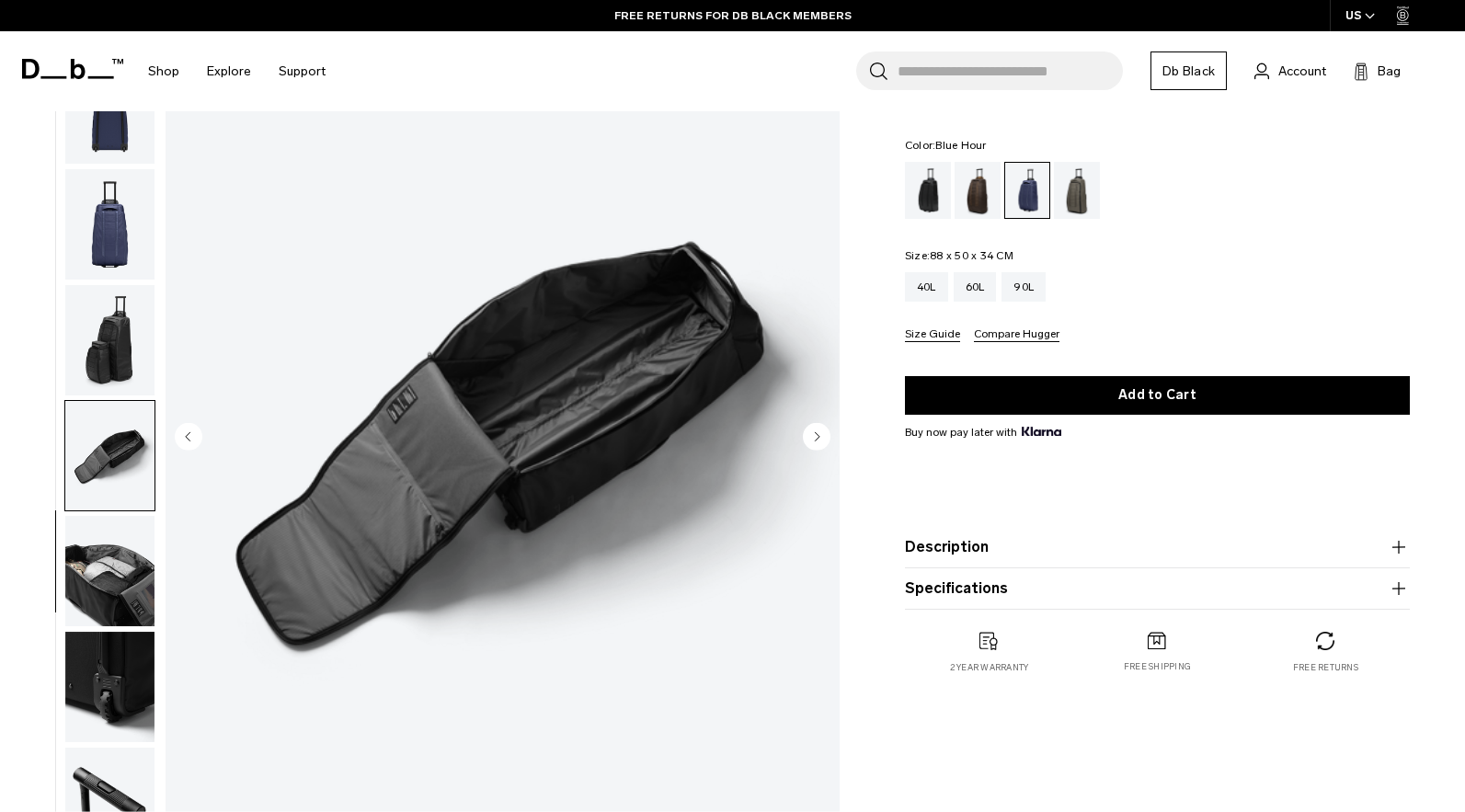
scroll to position [107, 0]
click at [109, 550] on img "button" at bounding box center [109, 571] width 90 height 110
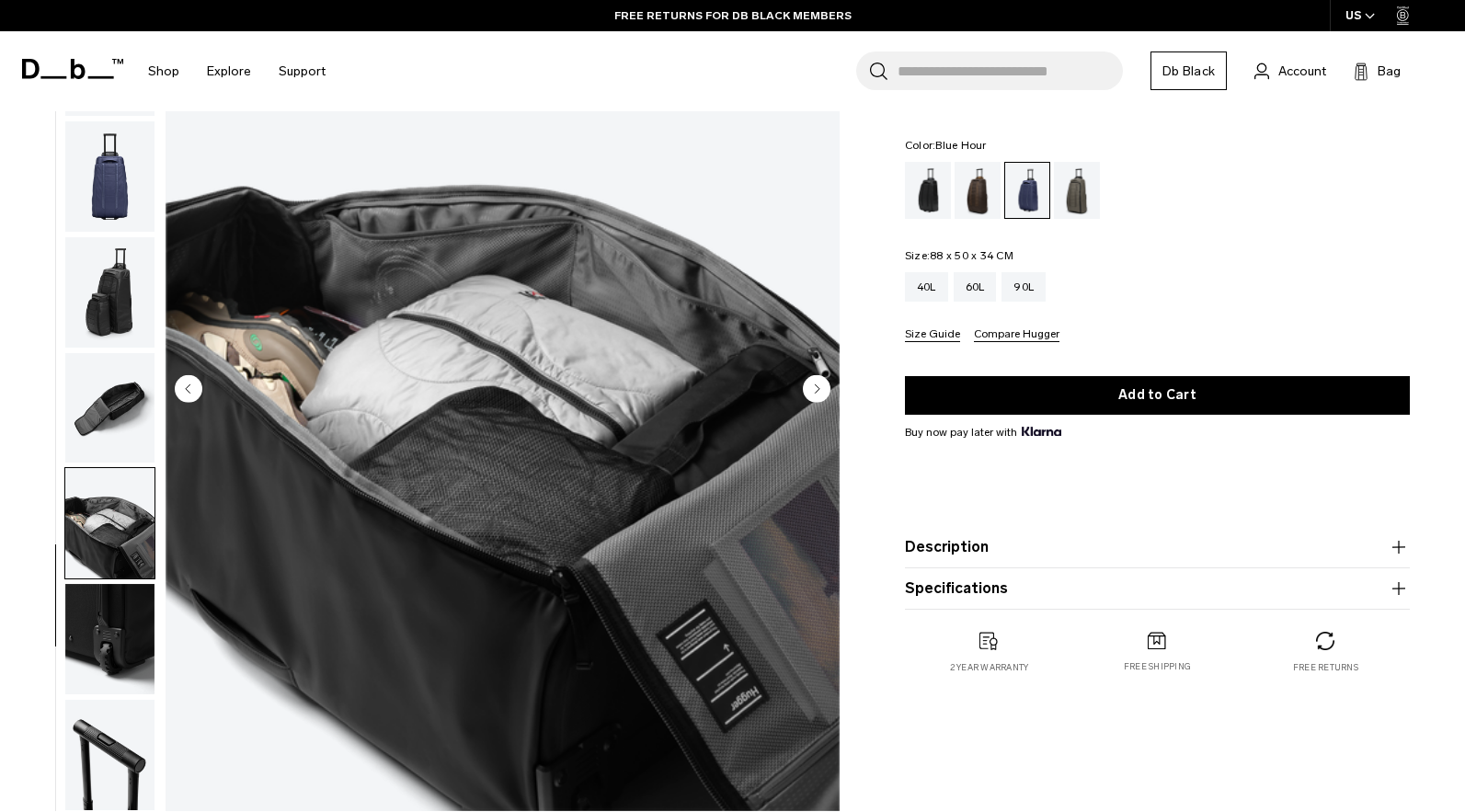
scroll to position [157, 0]
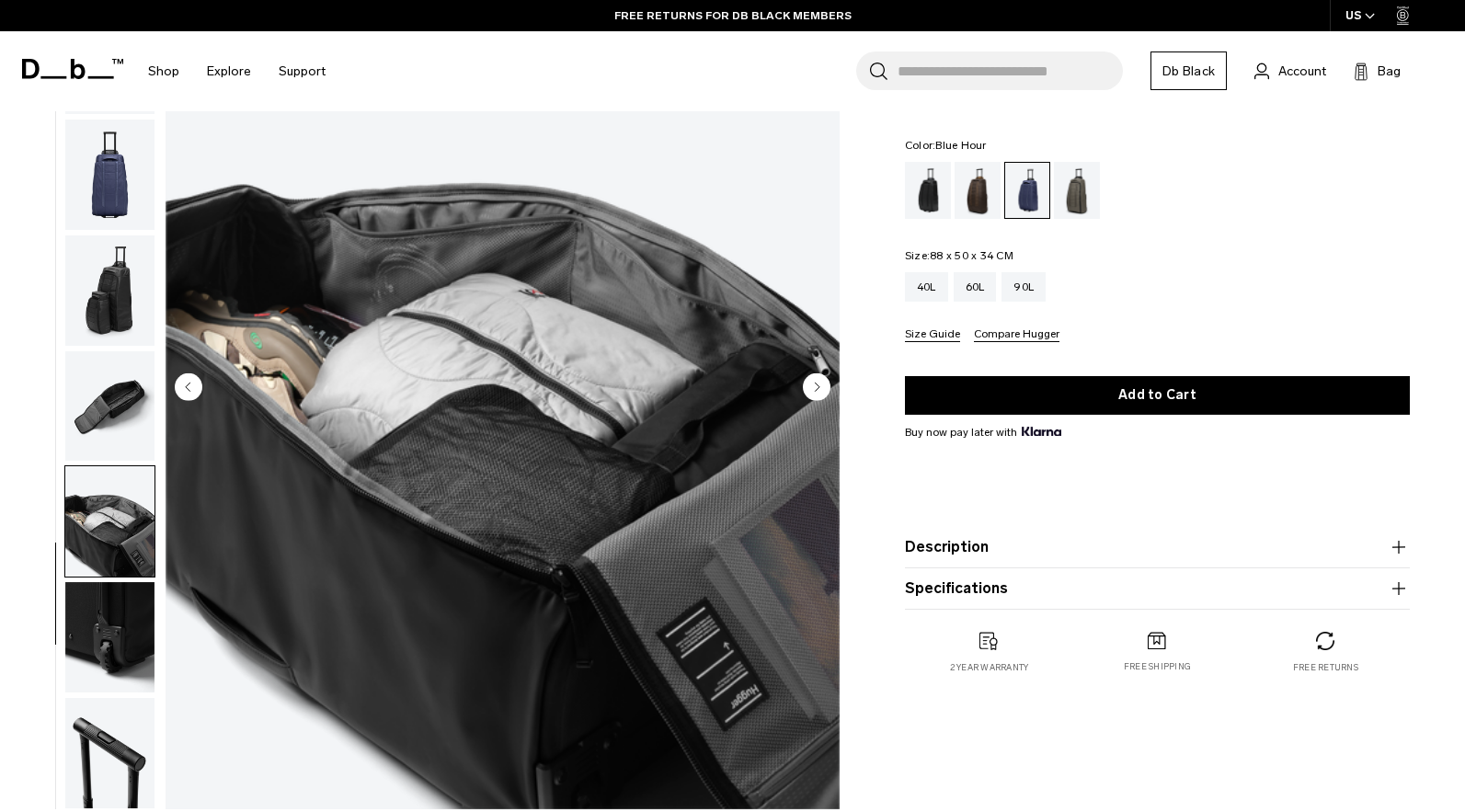
click at [130, 625] on img "button" at bounding box center [109, 637] width 90 height 110
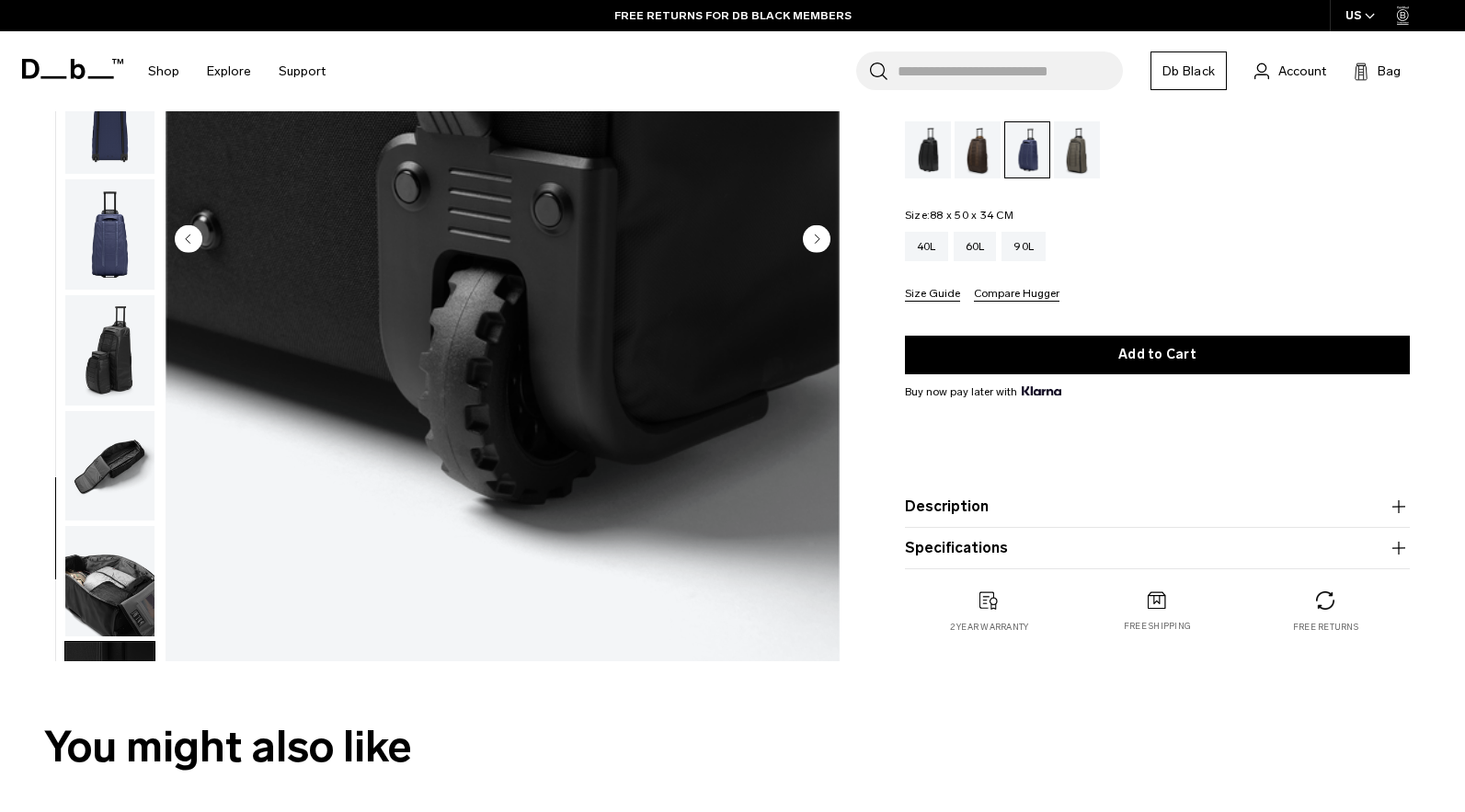
scroll to position [0, 0]
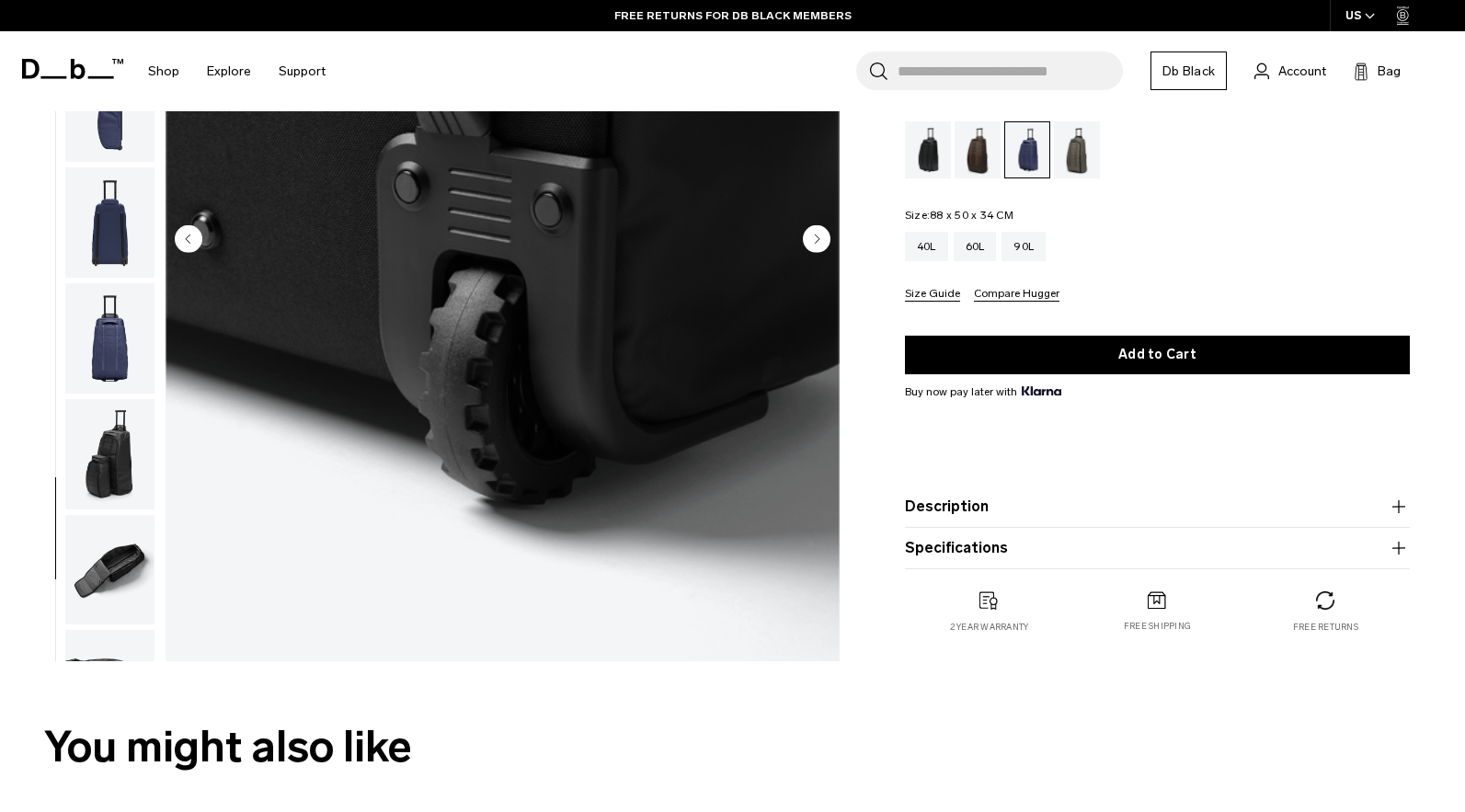
click at [137, 519] on img "button" at bounding box center [109, 570] width 90 height 110
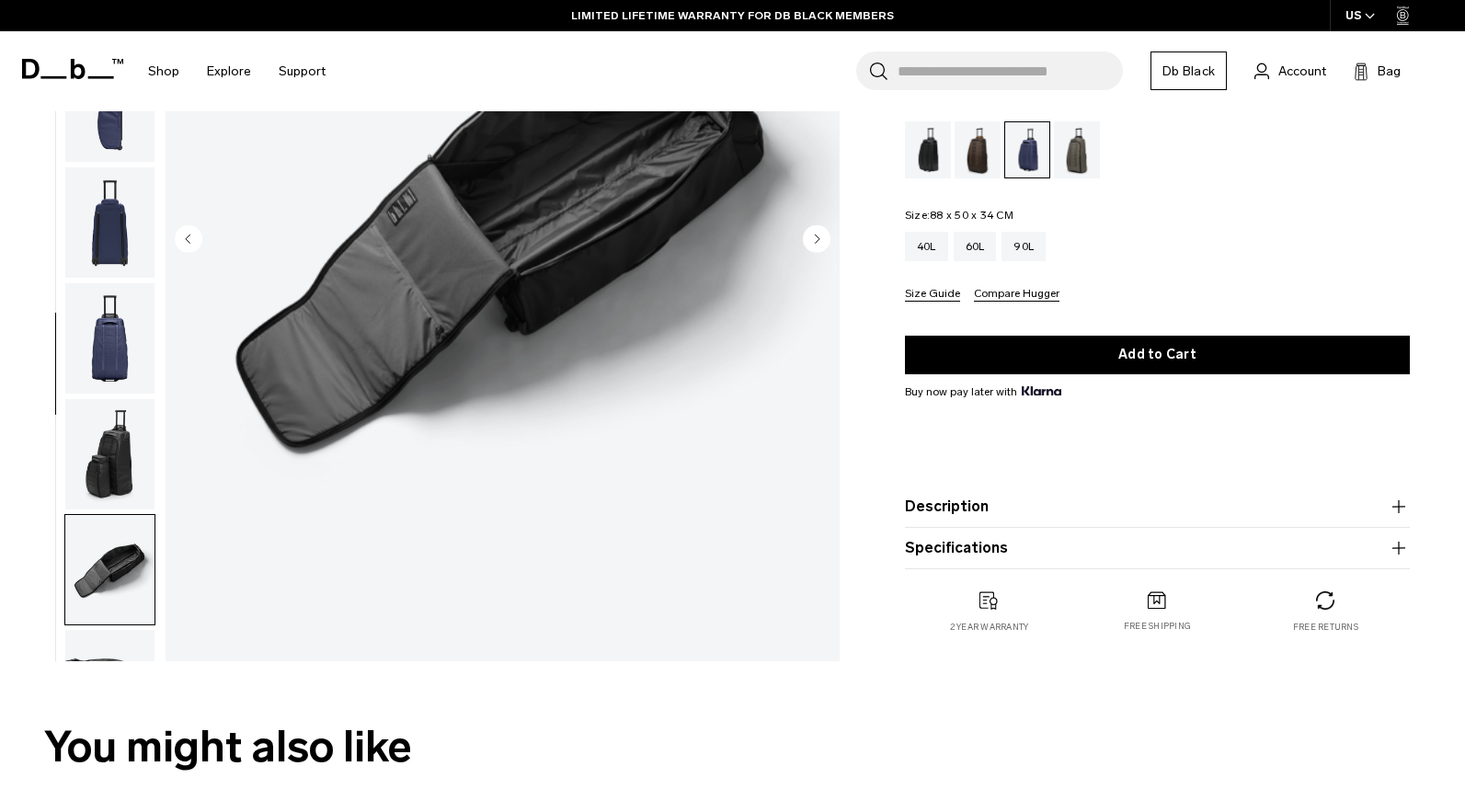
click at [127, 481] on img "button" at bounding box center [109, 454] width 90 height 110
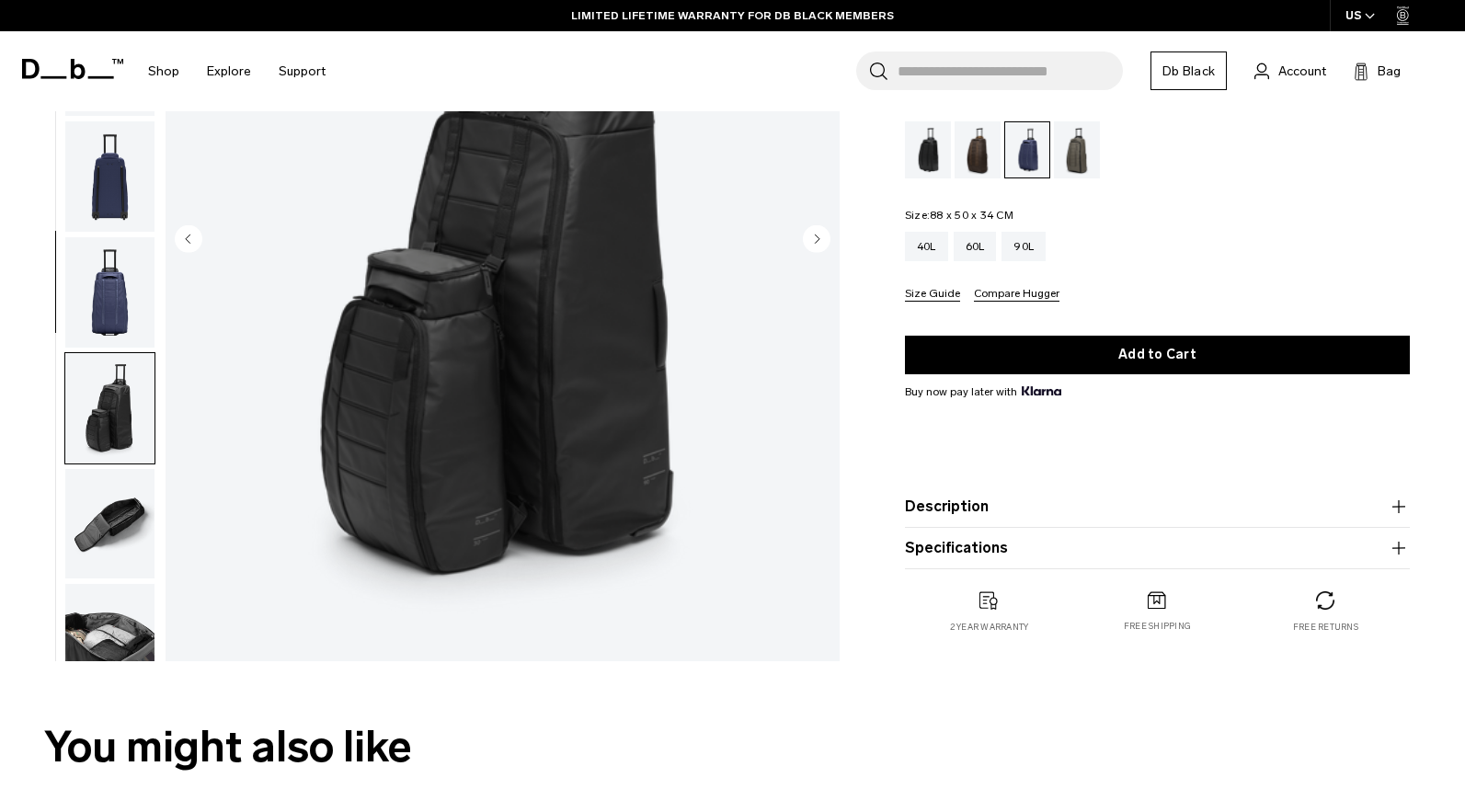
scroll to position [17, 0]
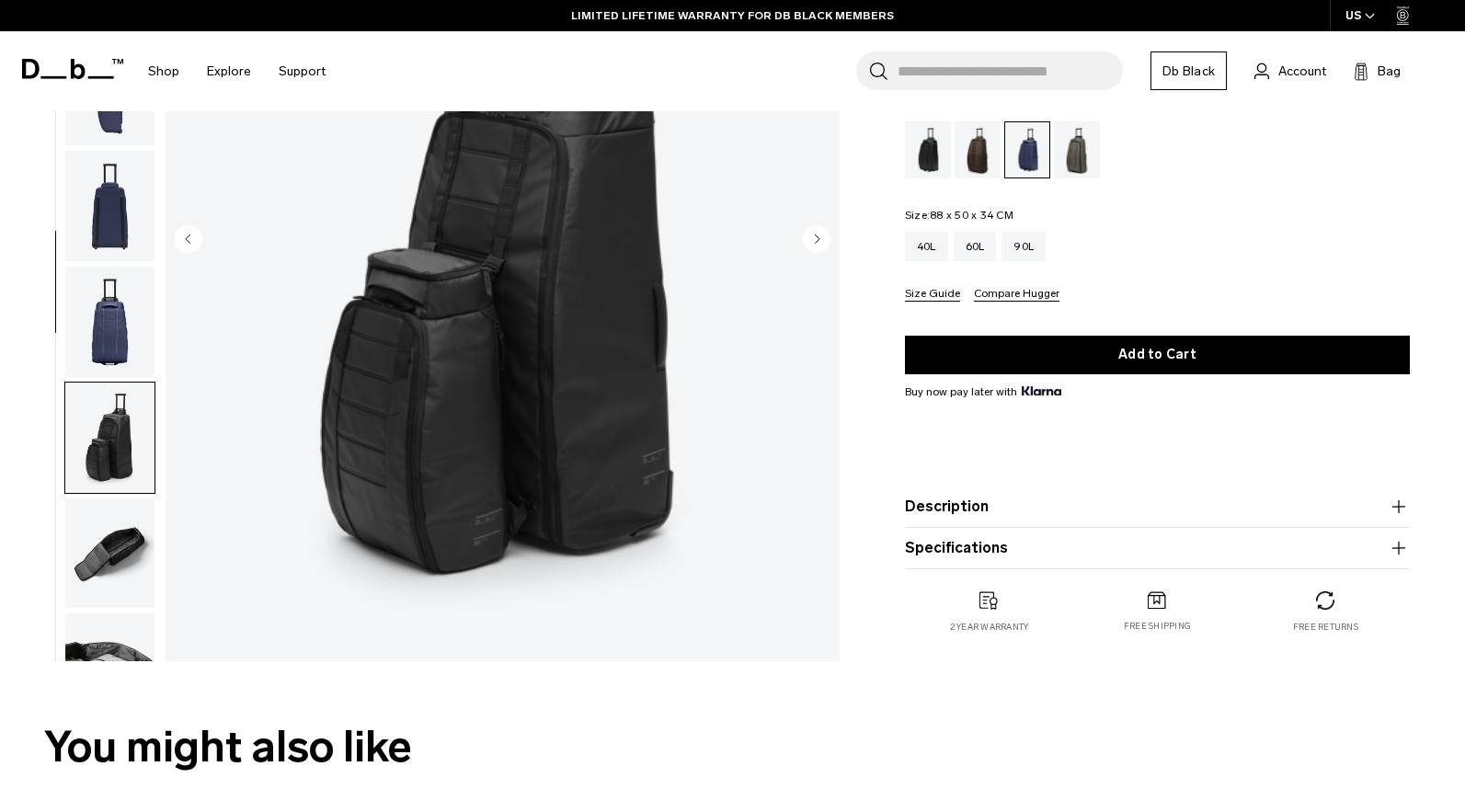
click at [1097, 492] on product-accordion "Description Stylish wheeled luggage for adventurous travelers. The redesign fea…" at bounding box center [1157, 507] width 505 height 41
click at [1087, 505] on button "Description" at bounding box center [1157, 506] width 505 height 22
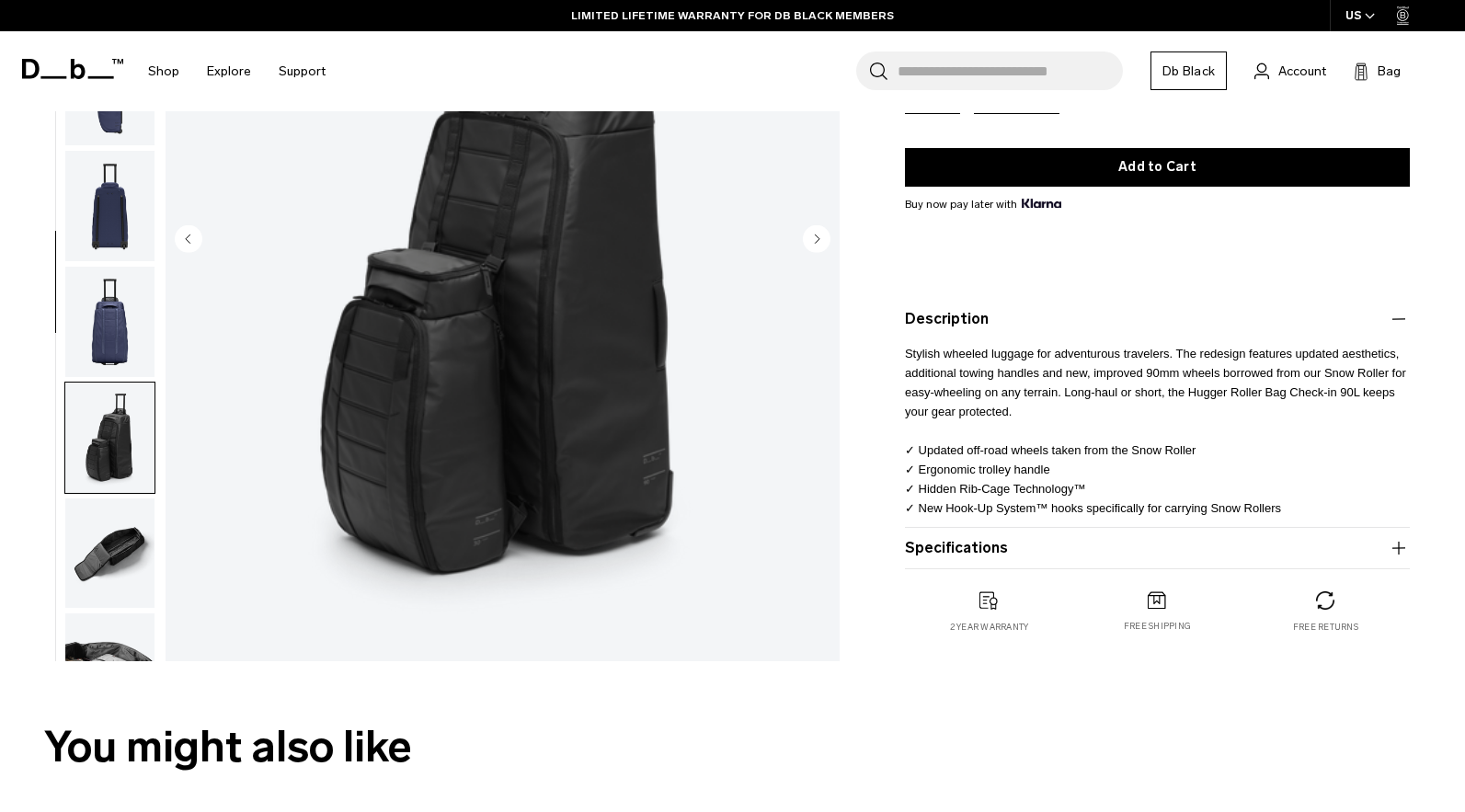
click at [1075, 541] on button "Specifications" at bounding box center [1157, 547] width 505 height 22
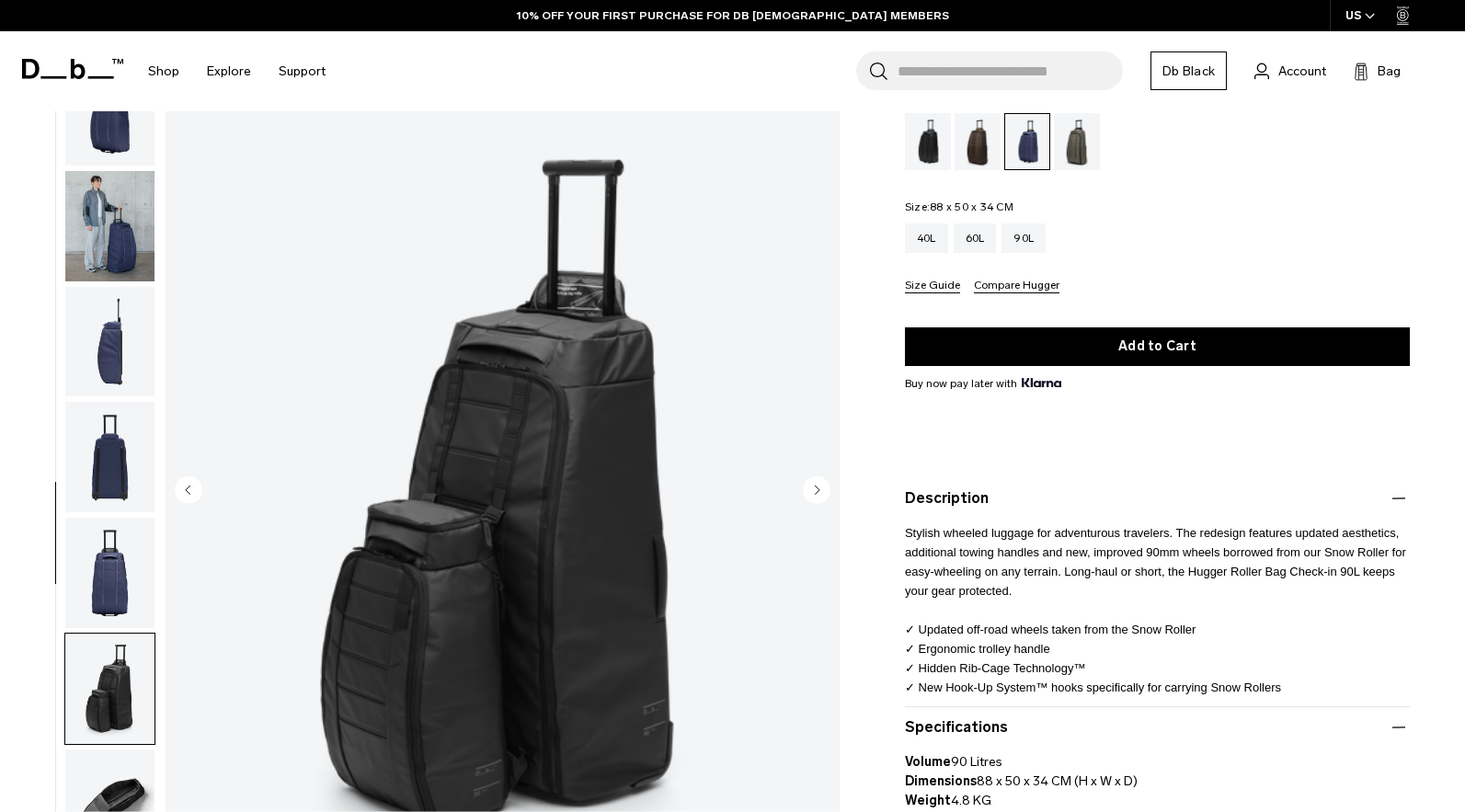
scroll to position [115, 0]
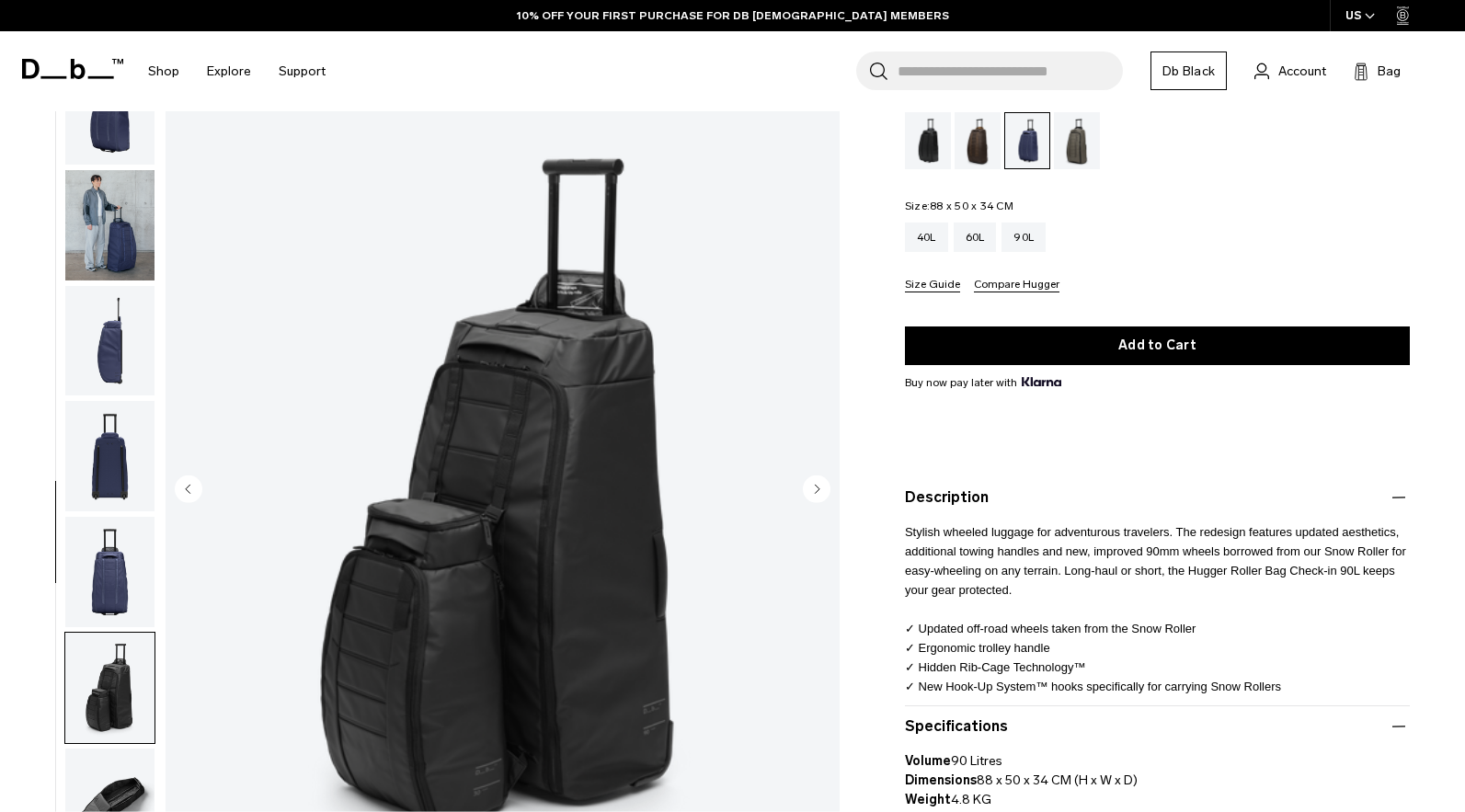
click at [83, 351] on img "button" at bounding box center [109, 340] width 90 height 110
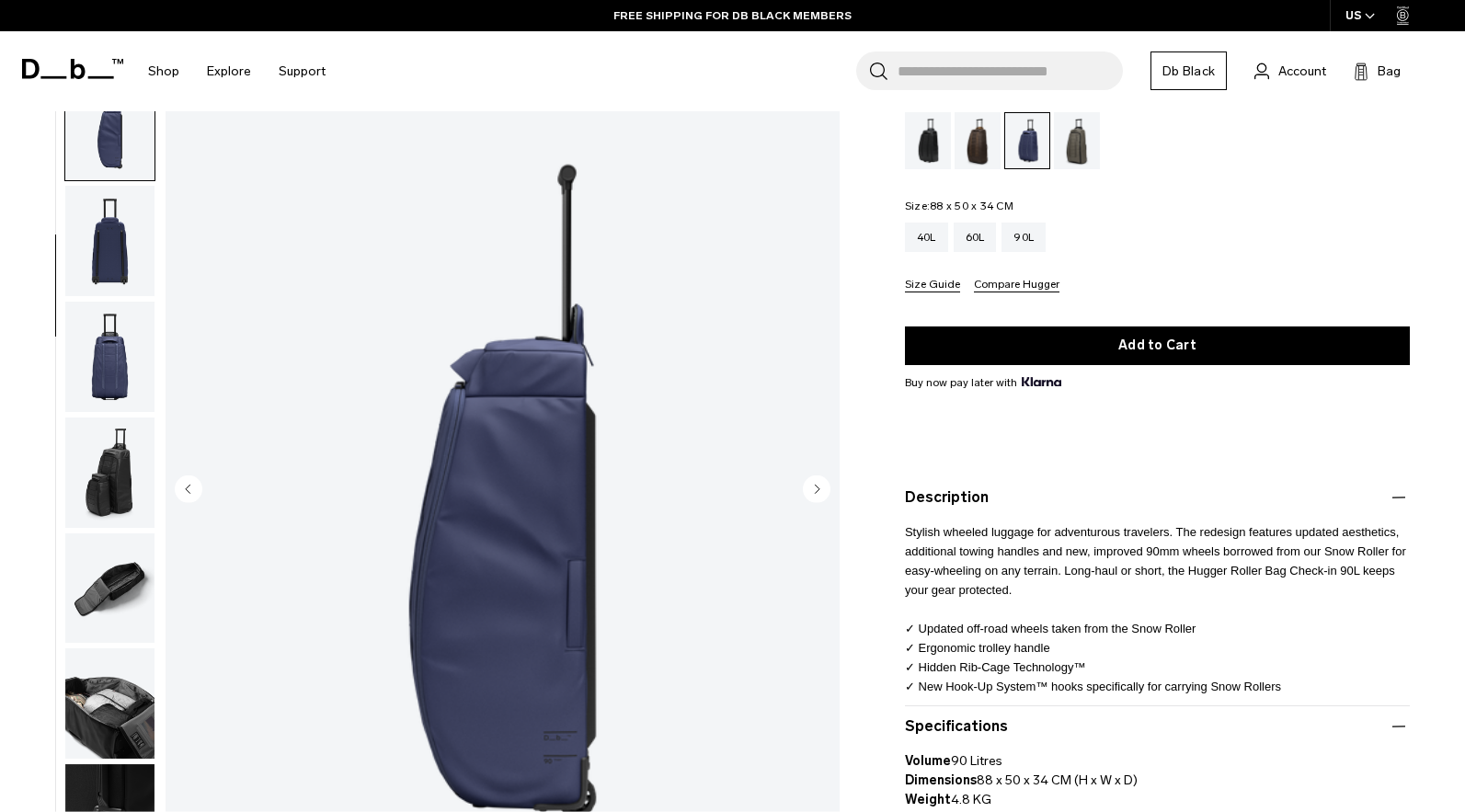
click at [102, 317] on img "button" at bounding box center [109, 356] width 90 height 110
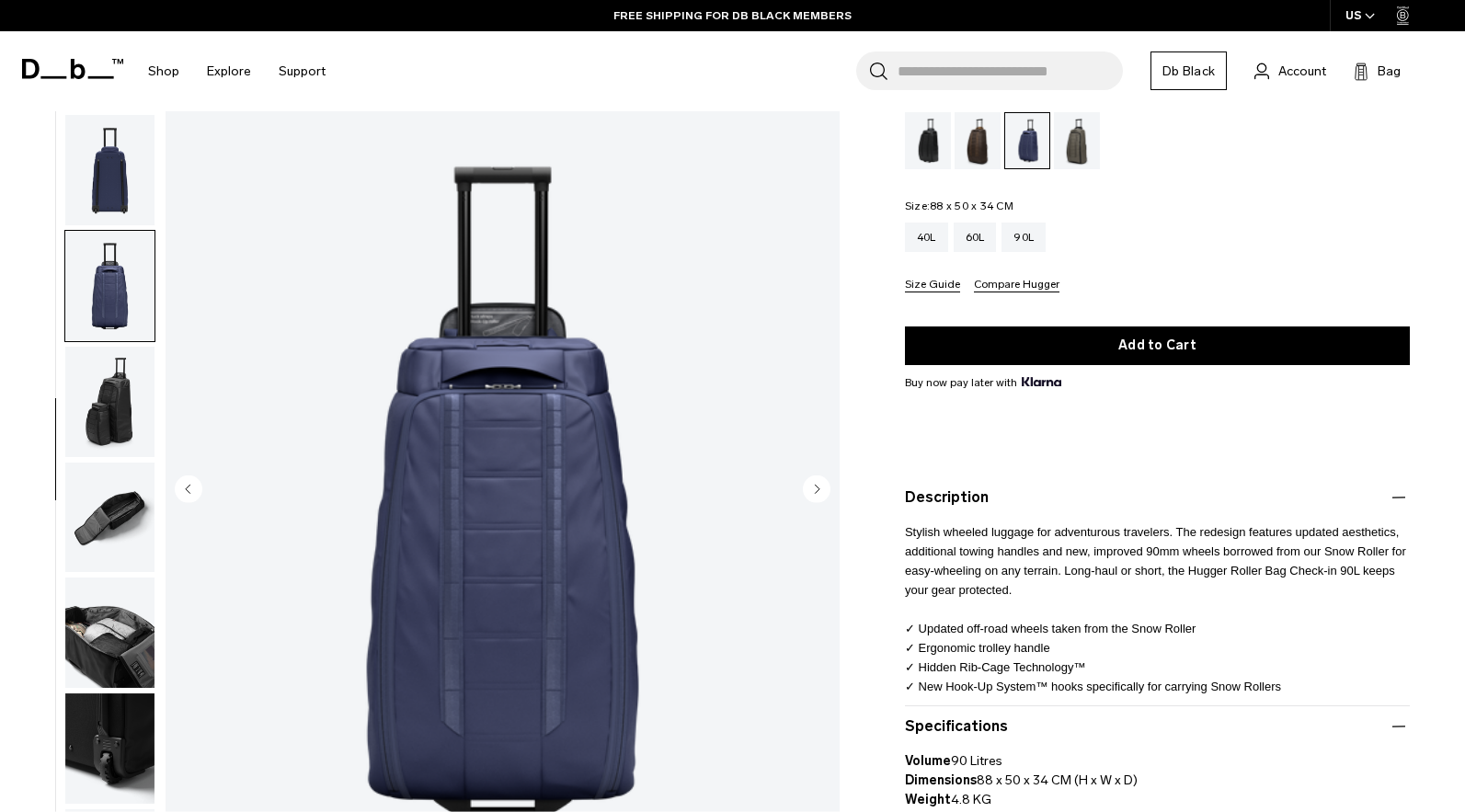
scroll to position [312, 0]
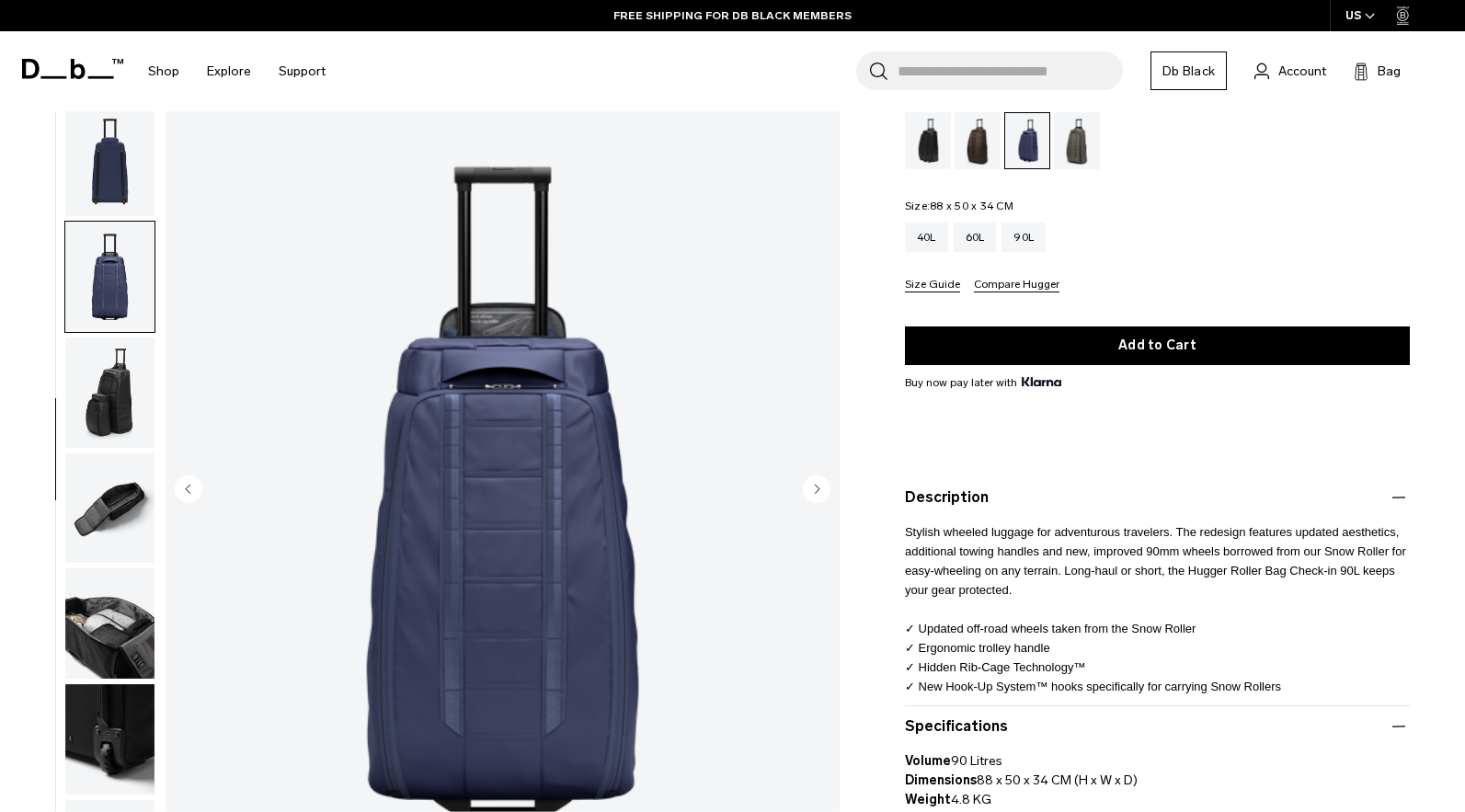
click at [104, 356] on img "button" at bounding box center [109, 392] width 90 height 110
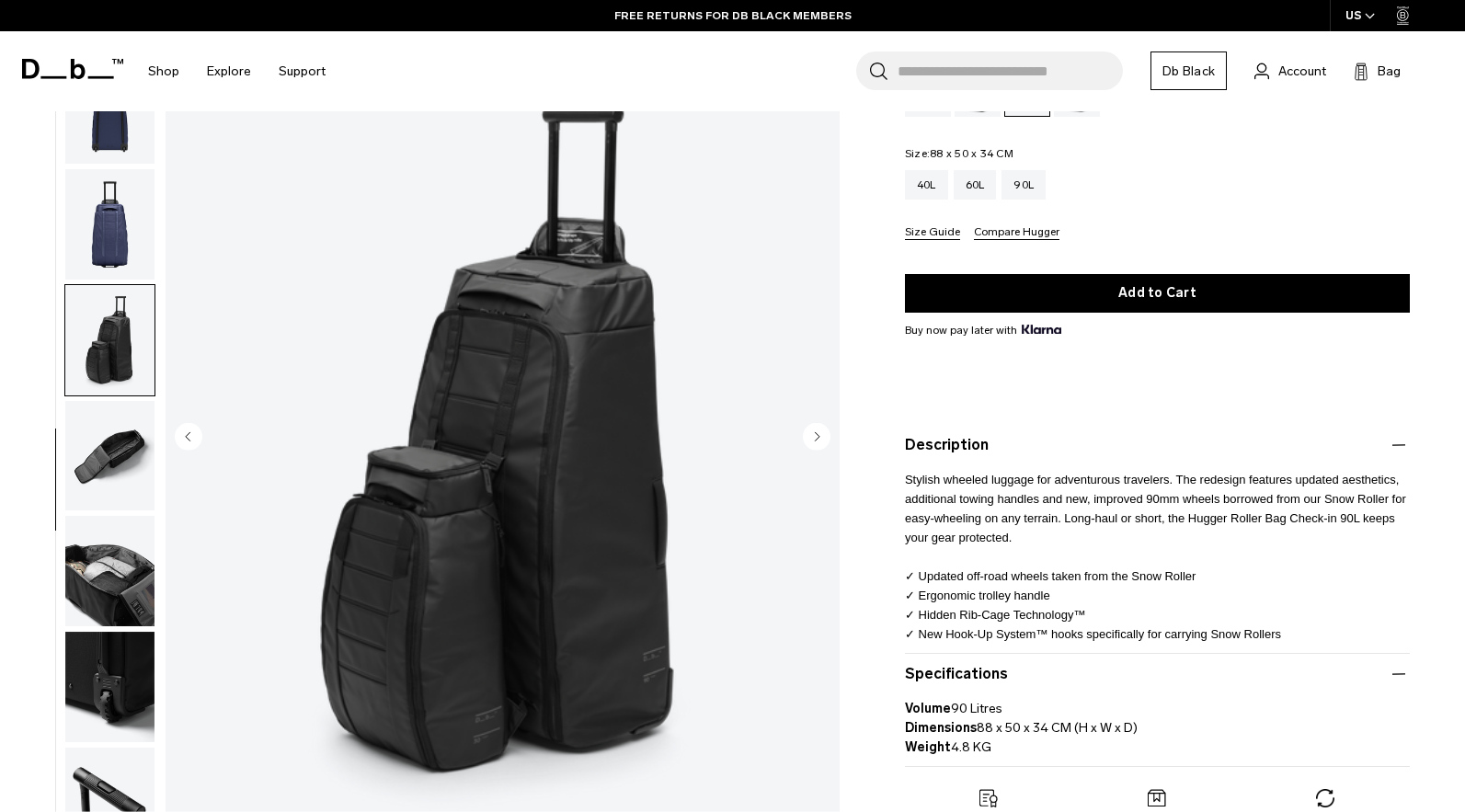
scroll to position [170, 0]
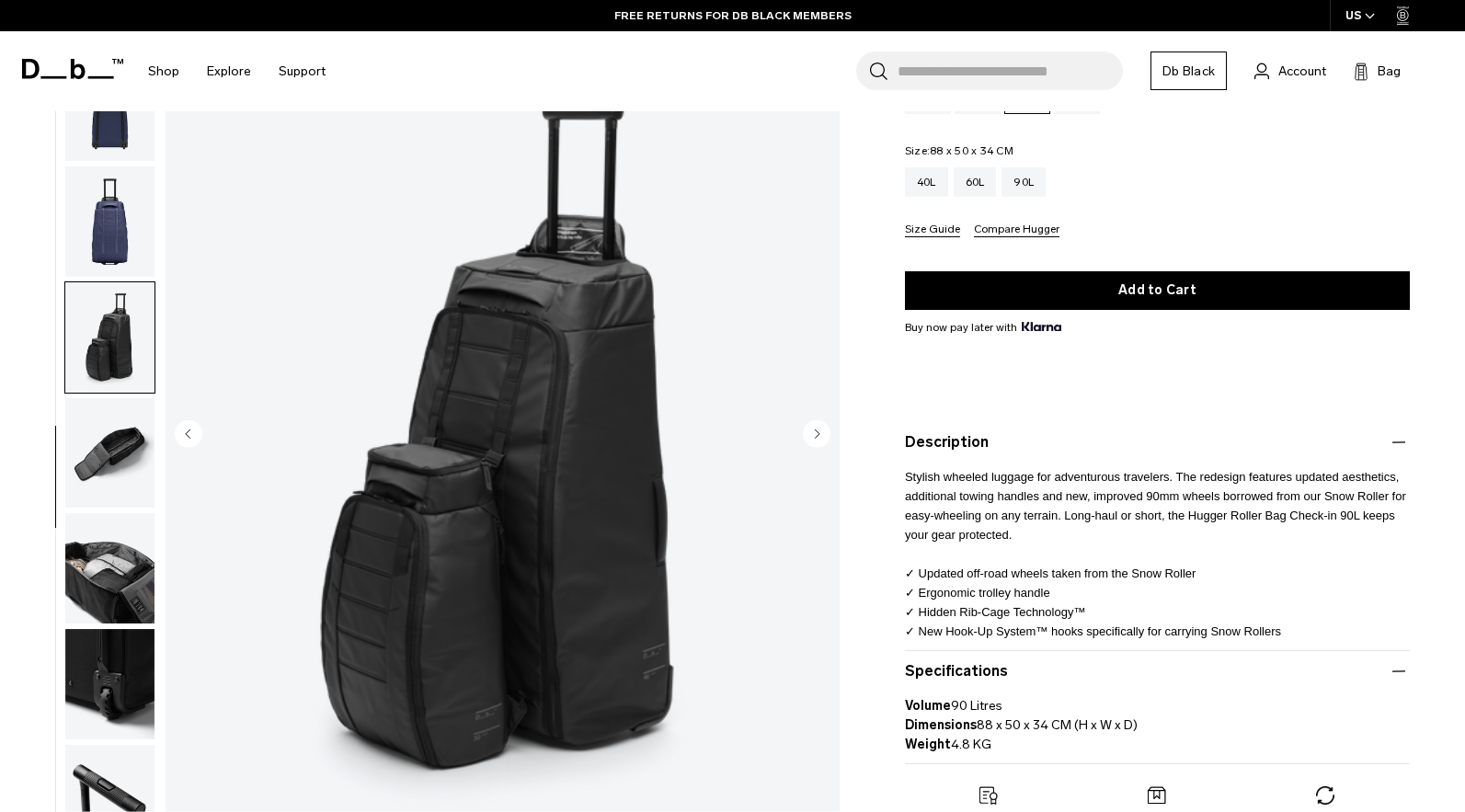
click at [99, 466] on img "button" at bounding box center [109, 452] width 90 height 110
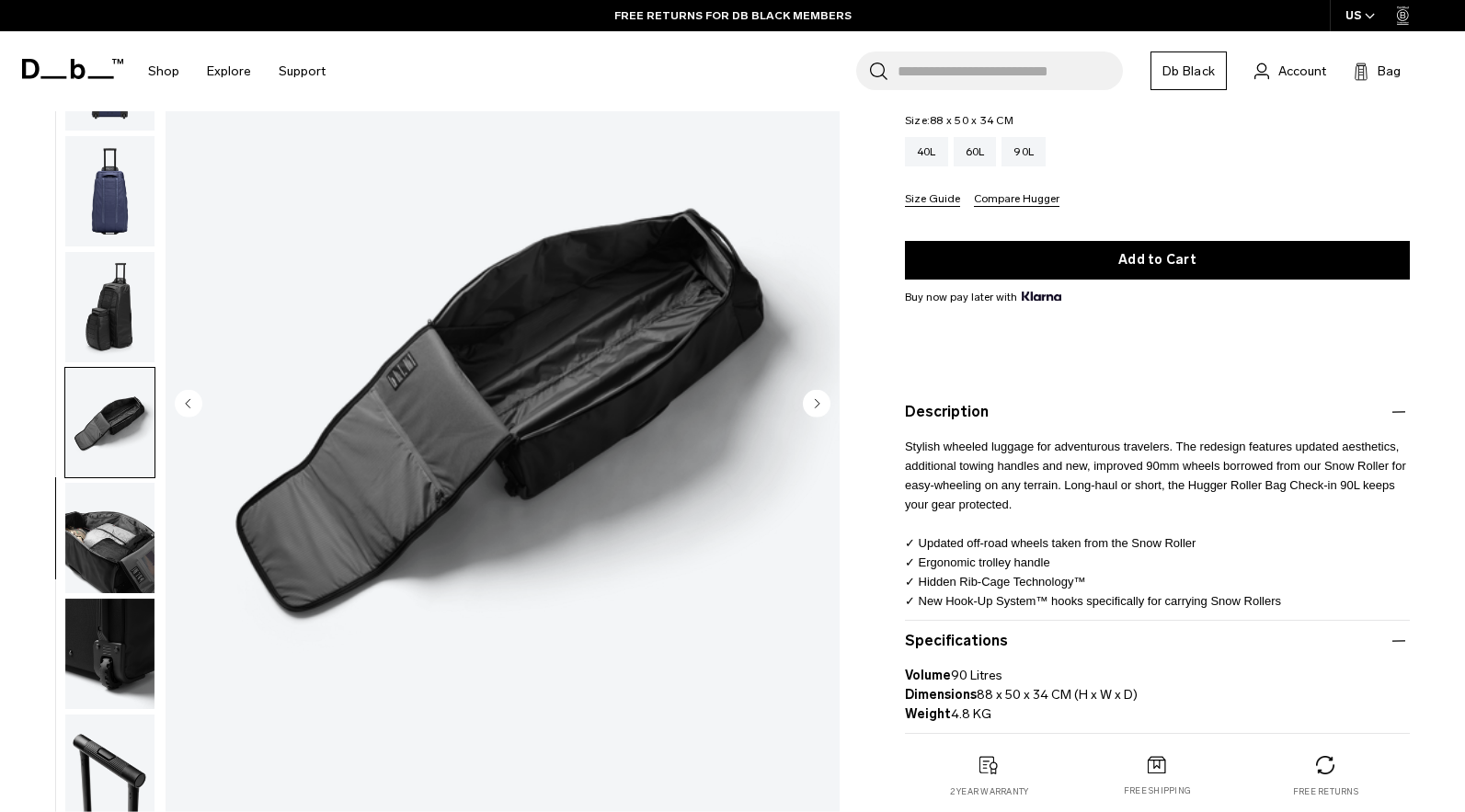
scroll to position [227, 0]
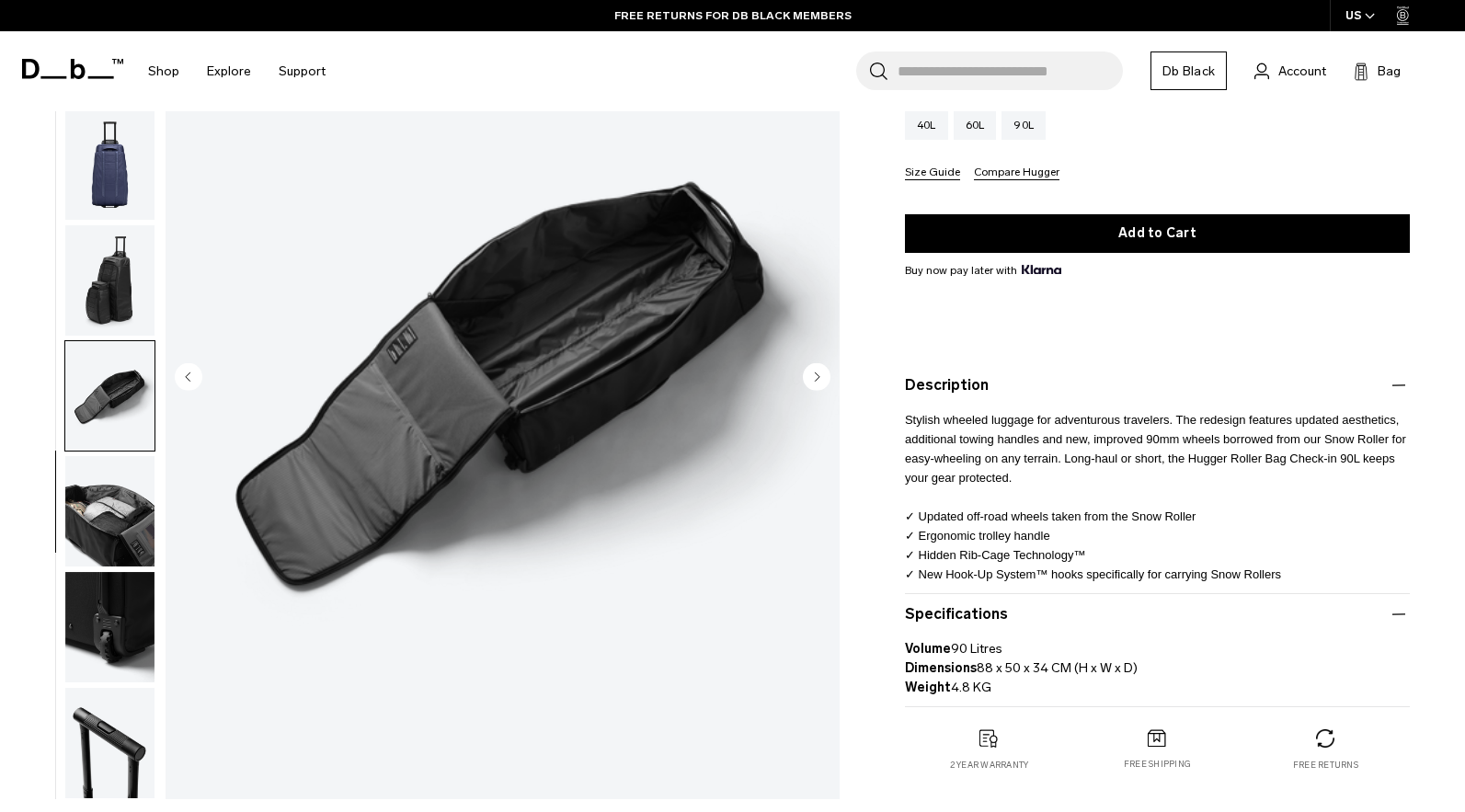
click at [113, 512] on img "button" at bounding box center [109, 511] width 90 height 110
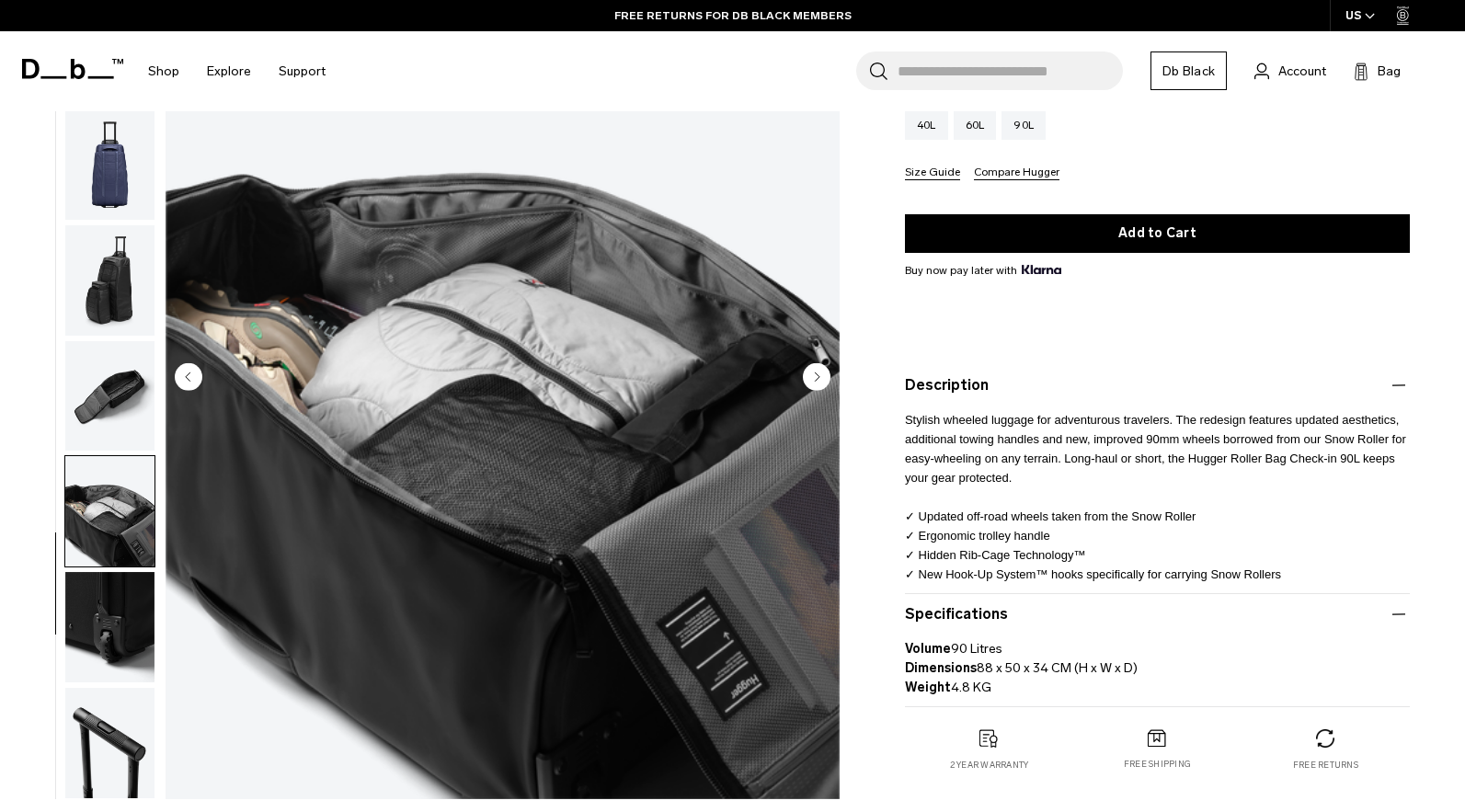
click at [108, 586] on img "button" at bounding box center [109, 626] width 90 height 110
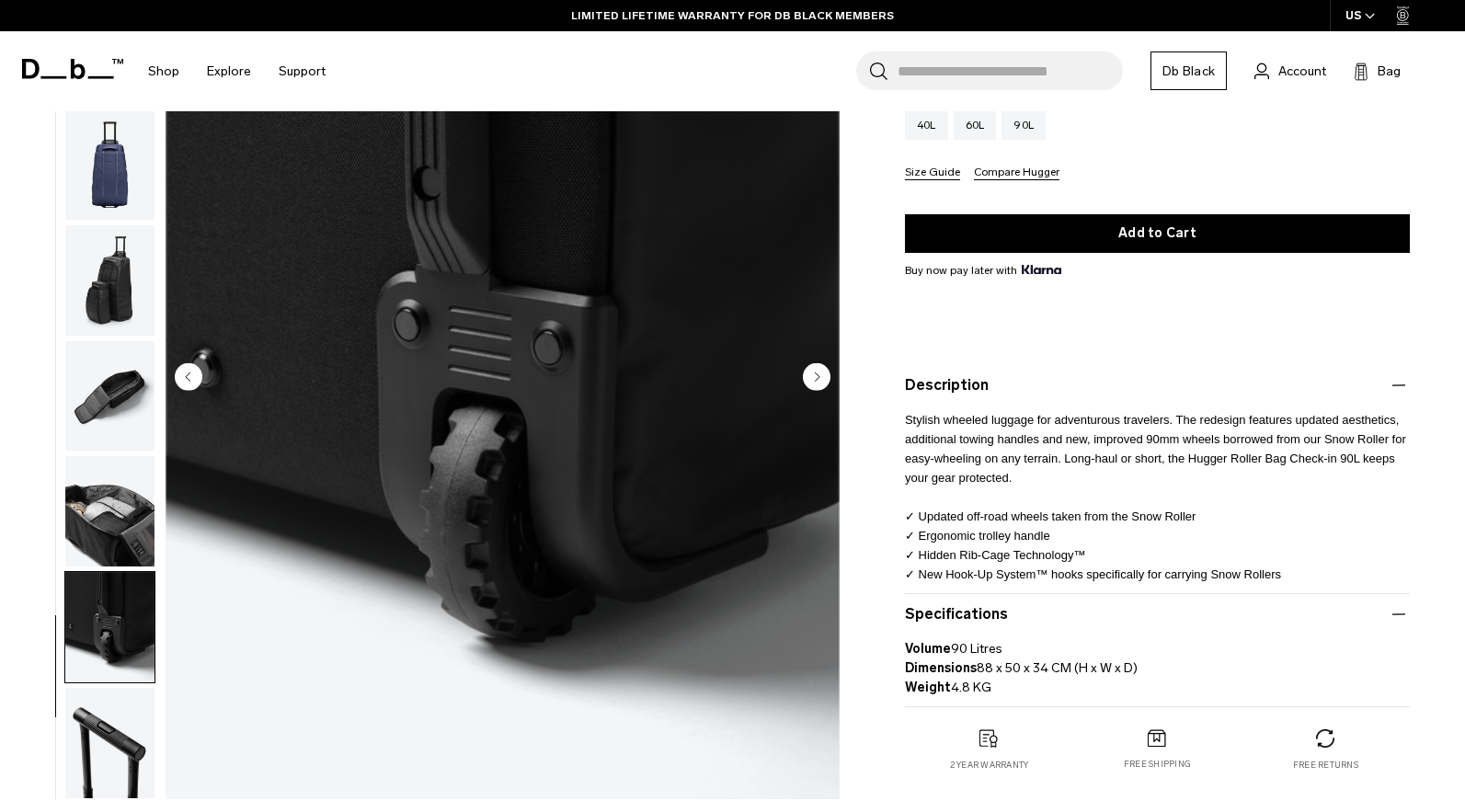
click at [124, 479] on img "button" at bounding box center [109, 511] width 90 height 110
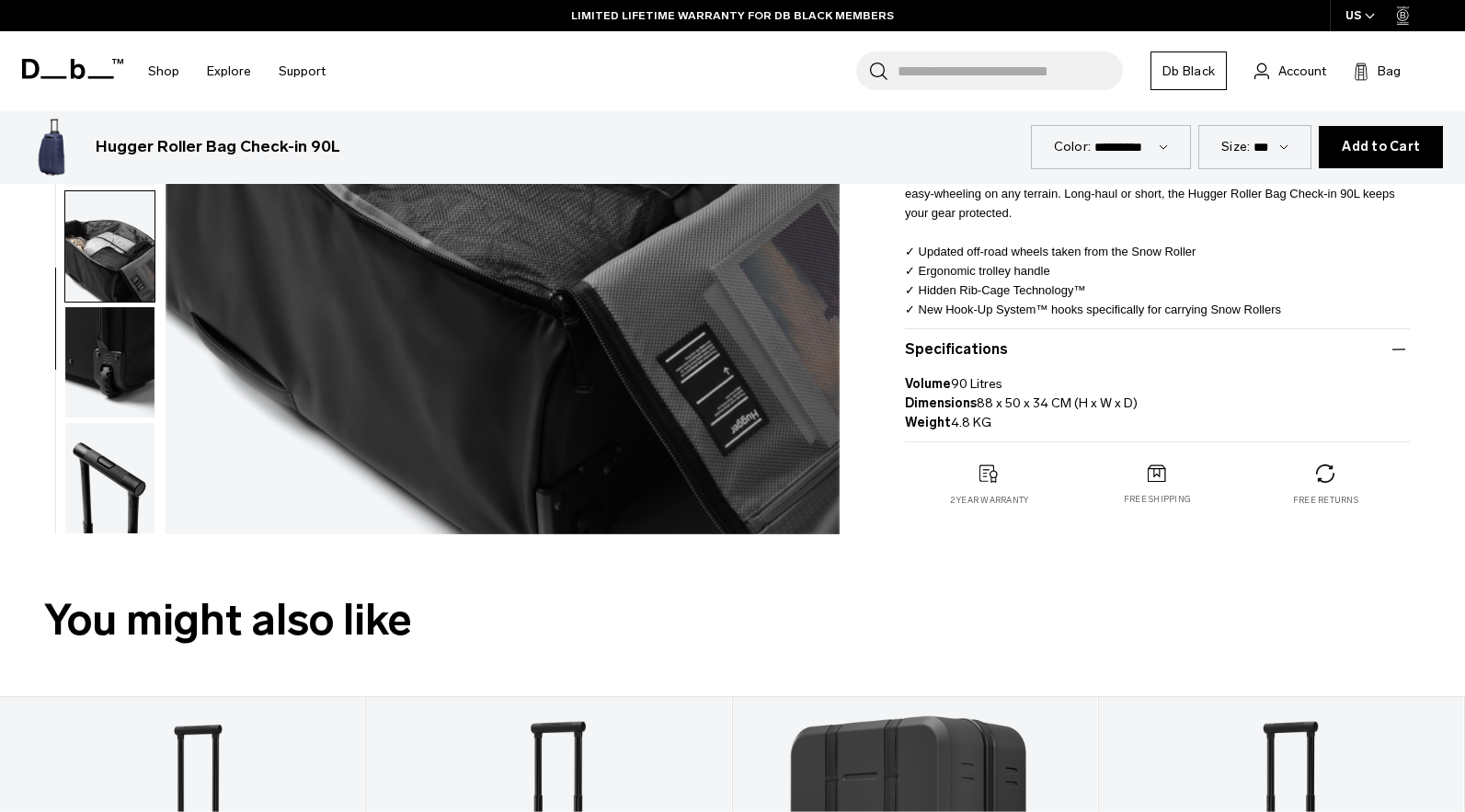
scroll to position [510, 0]
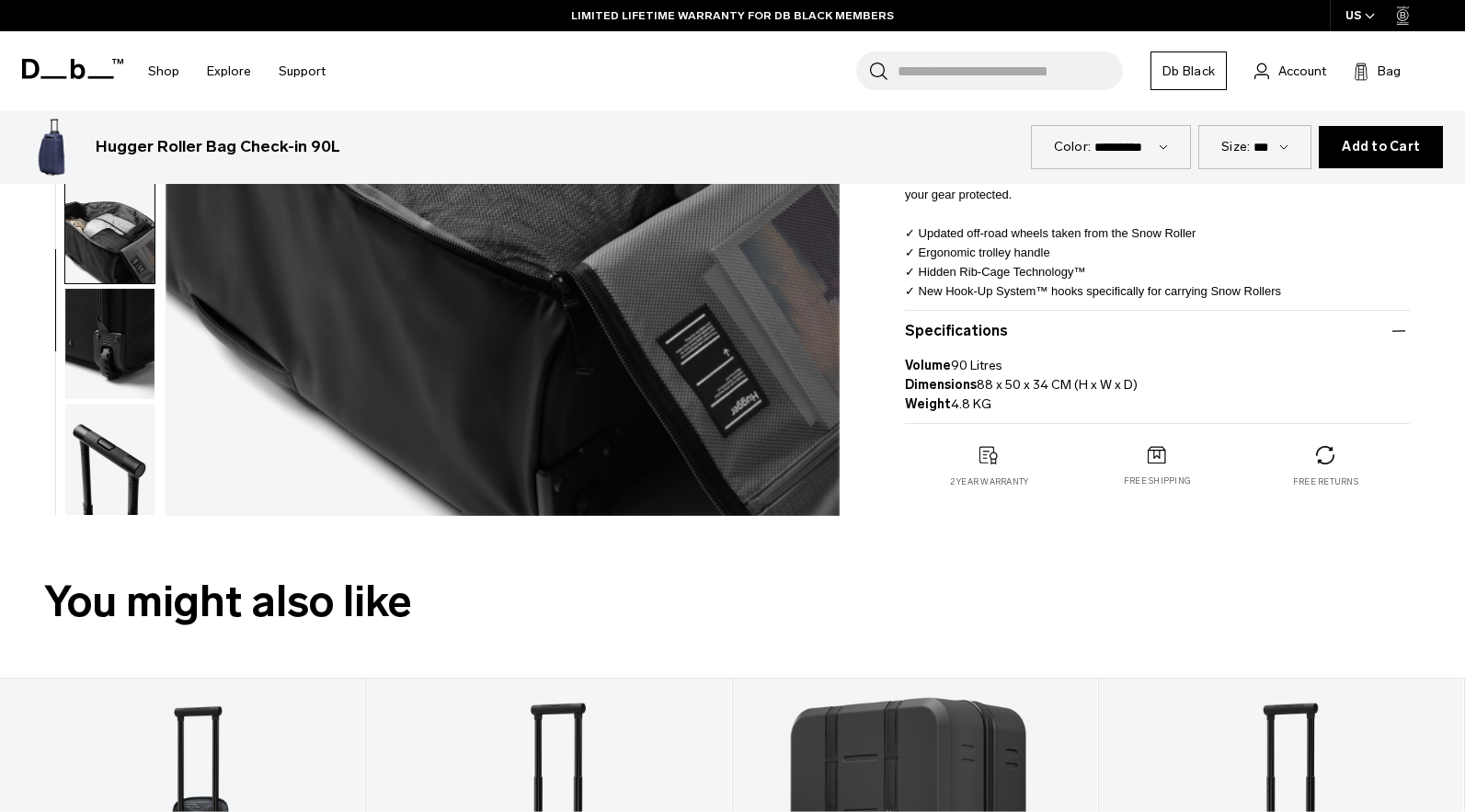
click at [121, 505] on img "button" at bounding box center [109, 459] width 90 height 110
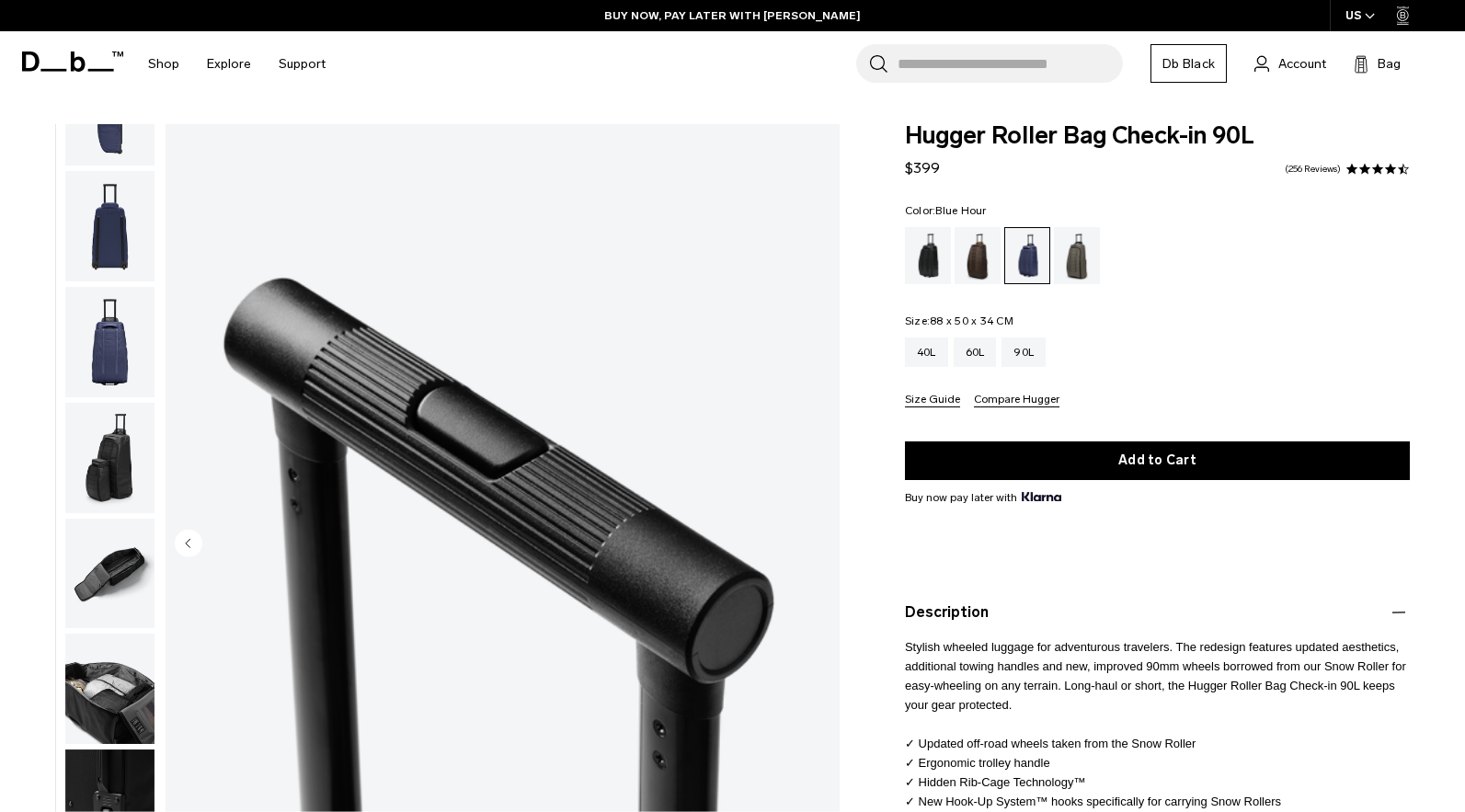
scroll to position [0, 0]
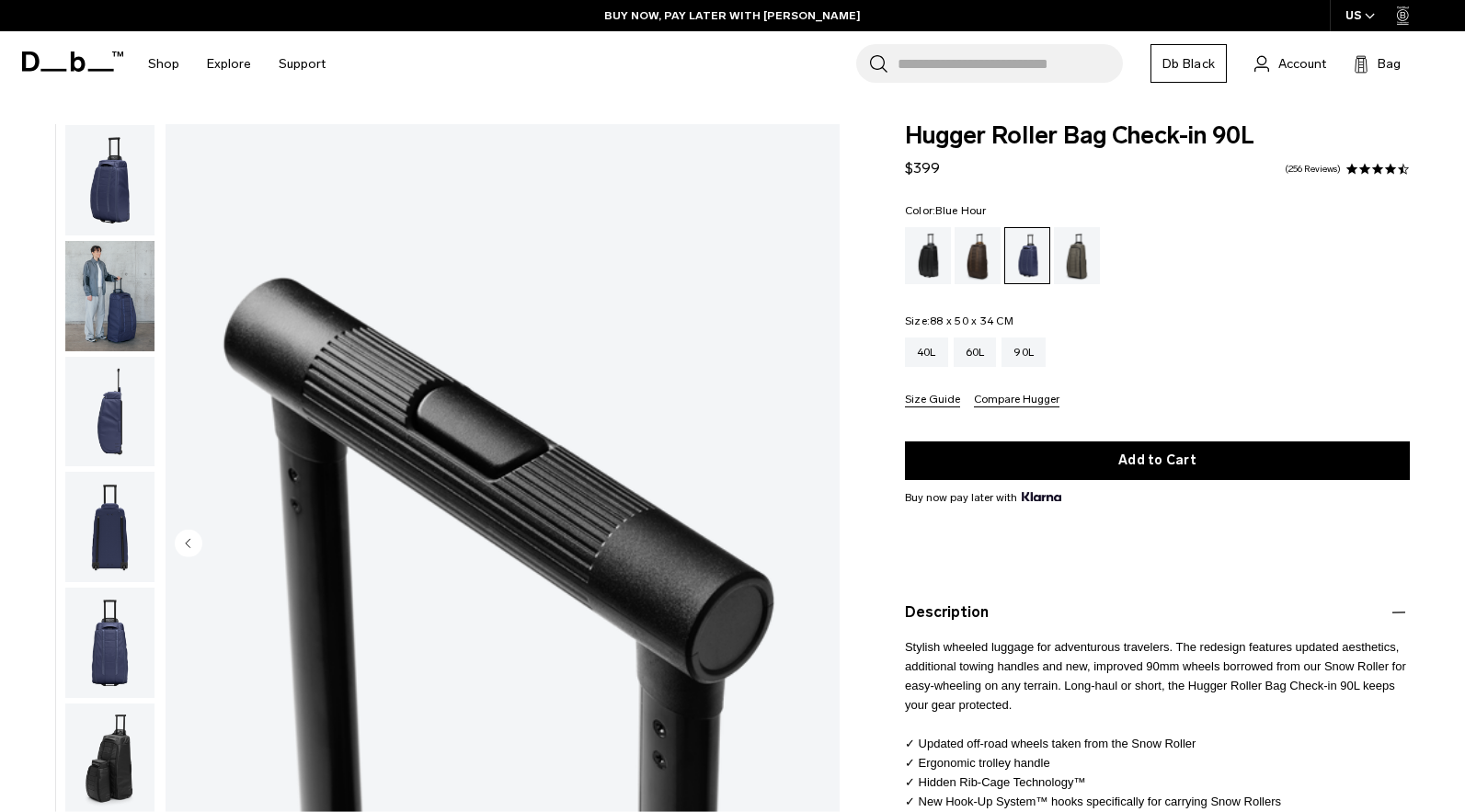
click at [115, 185] on img "button" at bounding box center [109, 180] width 90 height 110
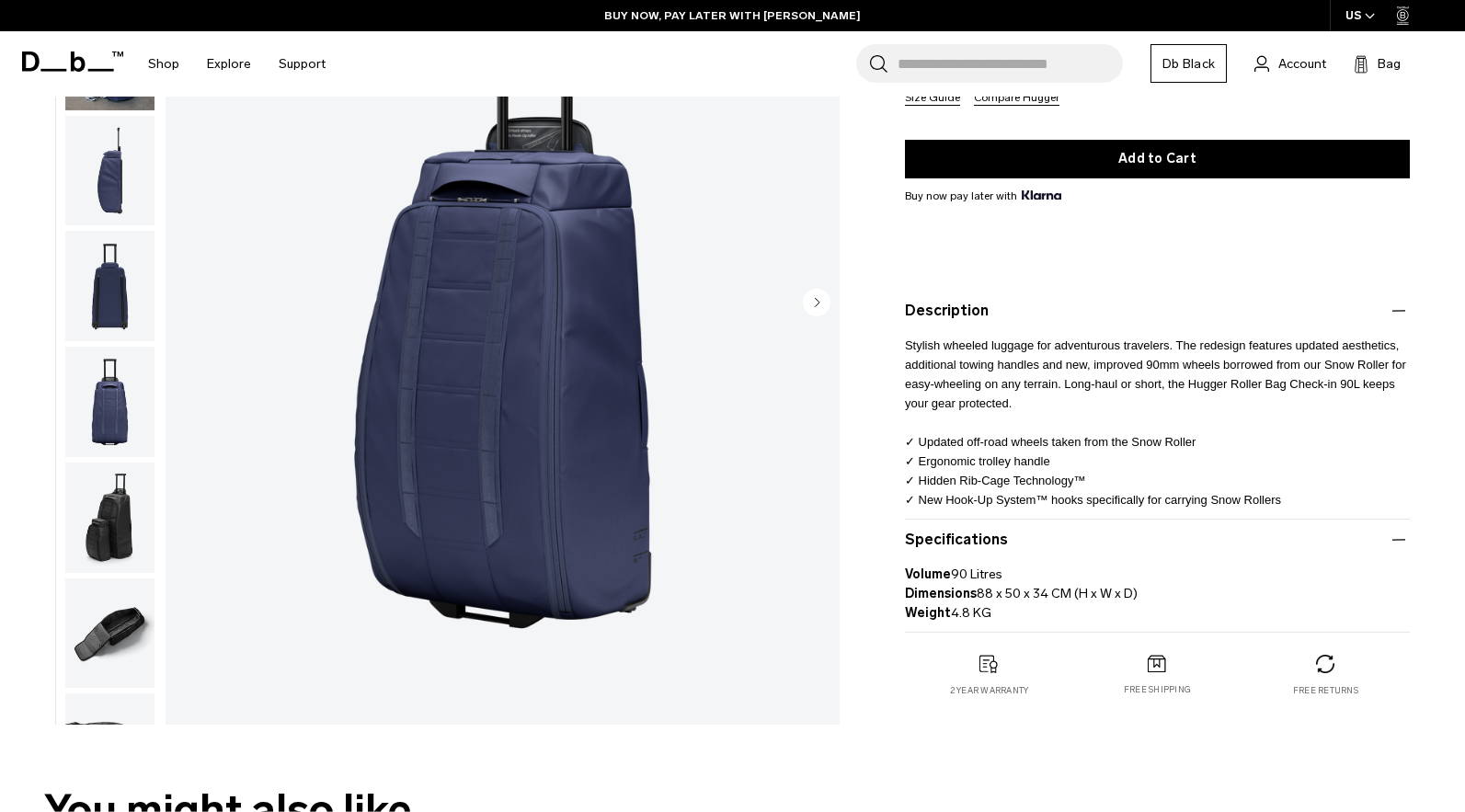
scroll to position [368, 0]
